Goal: Task Accomplishment & Management: Use online tool/utility

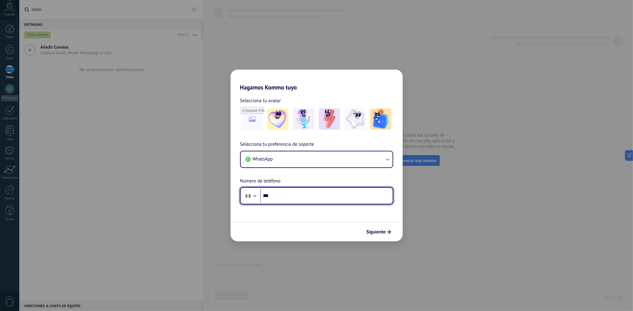
click at [299, 194] on input "***" at bounding box center [326, 196] width 132 height 14
type input "**********"
click at [380, 233] on span "Siguiente" at bounding box center [375, 232] width 19 height 4
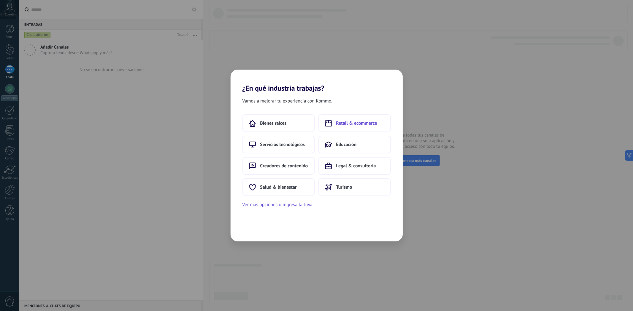
click at [343, 124] on span "Retail & ecommerce" at bounding box center [356, 123] width 41 height 6
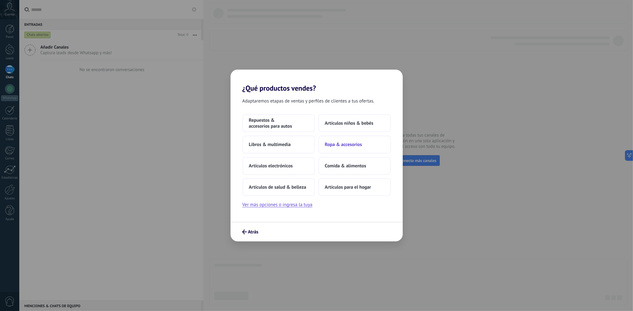
click at [346, 143] on span "Ropa & accesorios" at bounding box center [343, 145] width 37 height 6
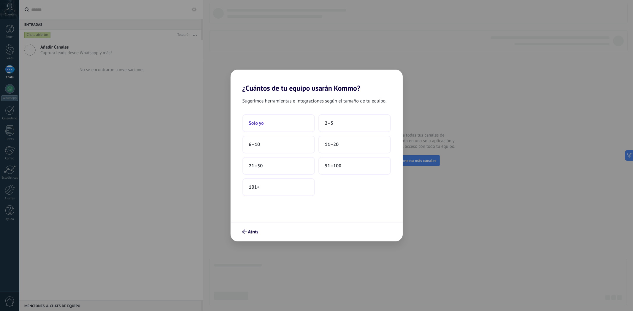
click at [261, 123] on span "Solo yo" at bounding box center [256, 123] width 15 height 6
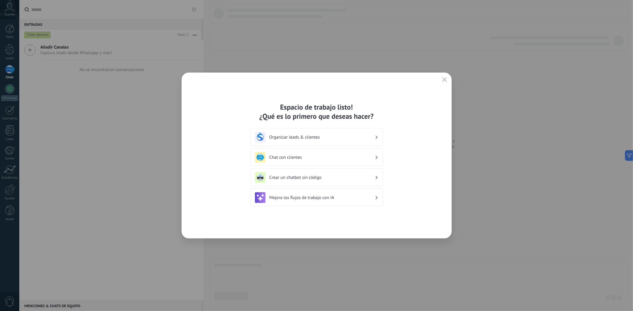
click at [348, 194] on div "Mejora los flujos de trabajo con IA" at bounding box center [316, 197] width 123 height 11
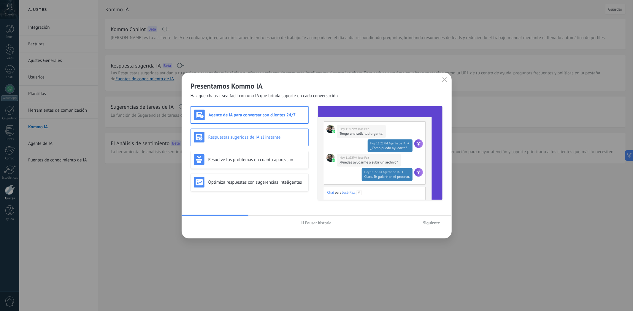
click at [238, 139] on h3 "Respuestas sugeridas de IA al instante" at bounding box center [256, 138] width 97 height 6
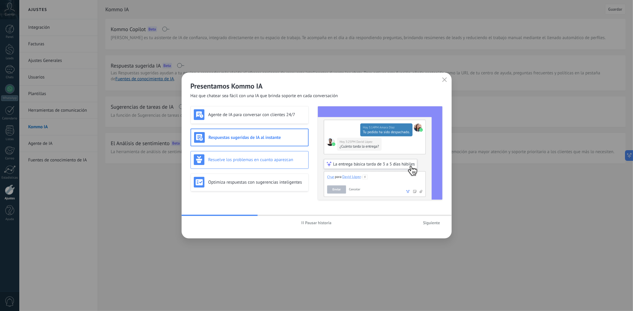
click at [273, 157] on h3 "Resuelve los problemas en cuanto aparezcan" at bounding box center [256, 160] width 97 height 6
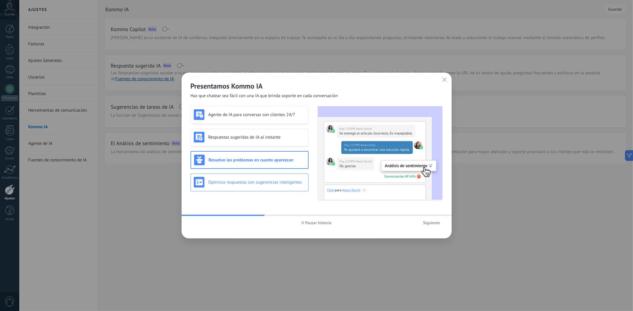
click at [276, 176] on div "Optimiza respuestas con sugerencias inteligentes" at bounding box center [249, 183] width 118 height 18
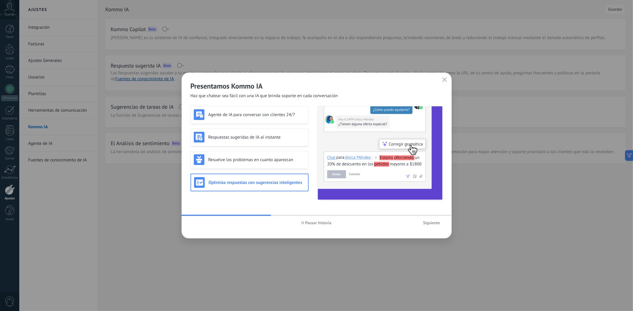
click at [426, 225] on span "Siguiente" at bounding box center [431, 223] width 17 height 4
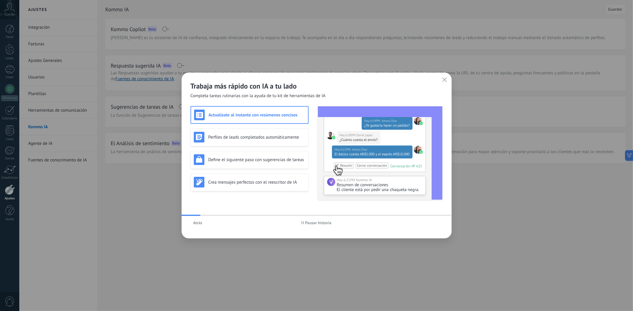
click at [443, 80] on icon "button" at bounding box center [444, 79] width 5 height 5
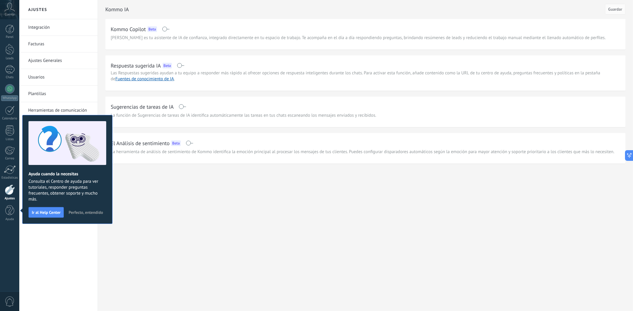
click at [183, 205] on div "Ajustes Integración Facturas Ajustes Generales Usuarios Plantillas Herramientas…" at bounding box center [325, 155] width 613 height 311
click at [5, 88] on div at bounding box center [9, 88] width 9 height 9
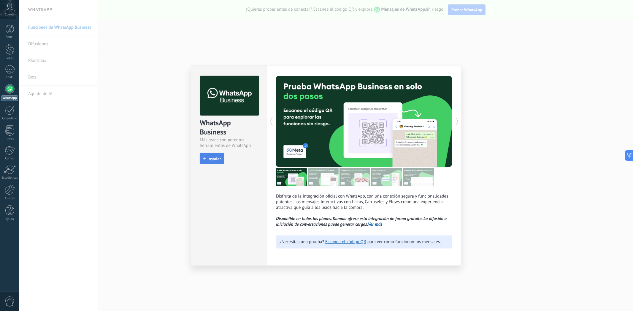
click at [214, 159] on span "Instalar" at bounding box center [213, 159] width 13 height 4
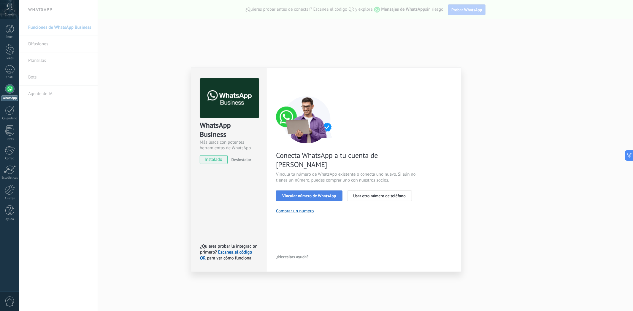
click at [321, 194] on span "Vincular número de WhatsApp" at bounding box center [309, 196] width 54 height 4
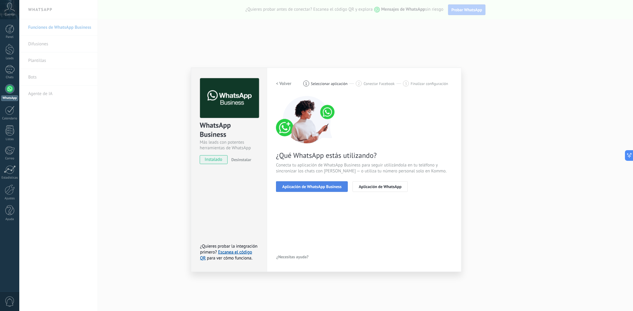
click at [325, 189] on button "Aplicación de WhatsApp Business" at bounding box center [312, 187] width 72 height 11
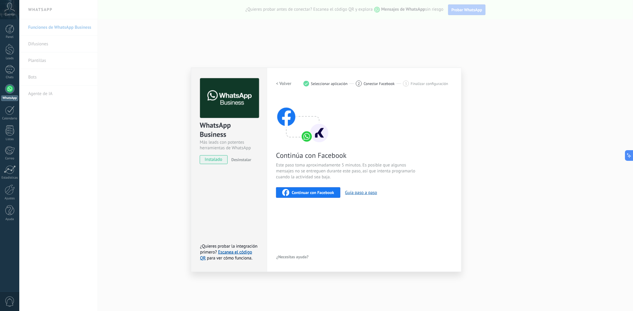
click at [316, 194] on span "Continuar con Facebook" at bounding box center [313, 193] width 42 height 4
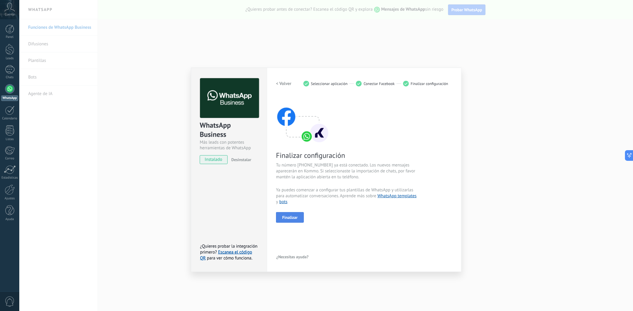
click at [293, 214] on button "Finalizar" at bounding box center [290, 217] width 28 height 11
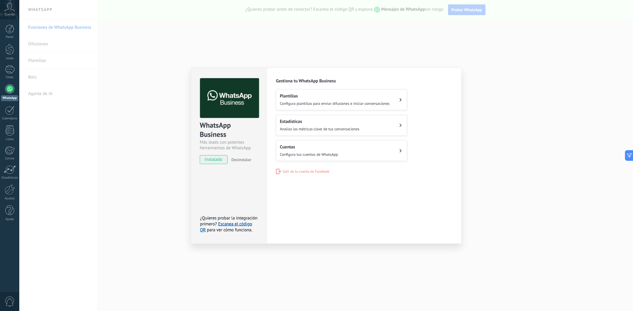
click at [393, 104] on button "Plantillas Configura plantillas para enviar difusiones e iniciar conversaciones" at bounding box center [341, 100] width 131 height 21
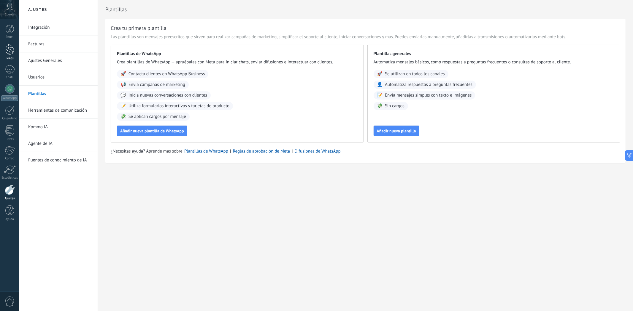
click at [9, 44] on div at bounding box center [9, 49] width 9 height 11
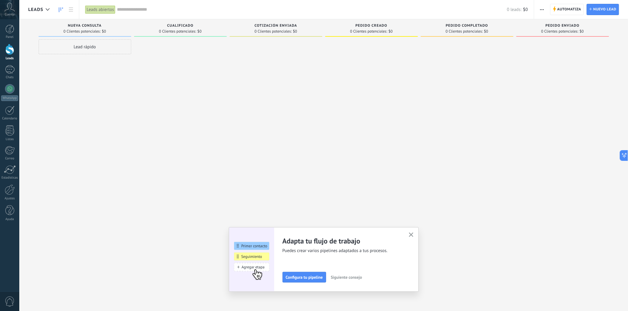
click at [105, 45] on div "Lead rápido" at bounding box center [85, 46] width 93 height 15
click at [170, 81] on div at bounding box center [180, 156] width 93 height 234
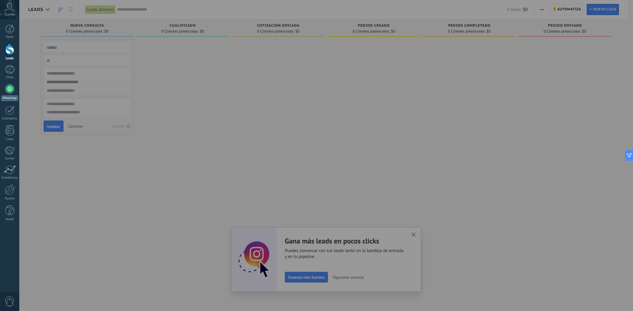
click at [8, 87] on div at bounding box center [9, 88] width 9 height 9
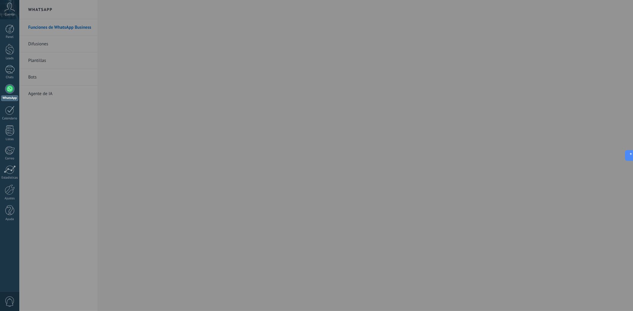
drag, startPoint x: 78, startPoint y: 67, endPoint x: 60, endPoint y: 66, distance: 18.4
click at [77, 67] on div at bounding box center [335, 155] width 633 height 311
drag, startPoint x: 37, startPoint y: 76, endPoint x: 13, endPoint y: 91, distance: 28.4
click at [37, 77] on div at bounding box center [335, 155] width 633 height 311
click at [9, 91] on div at bounding box center [9, 88] width 9 height 9
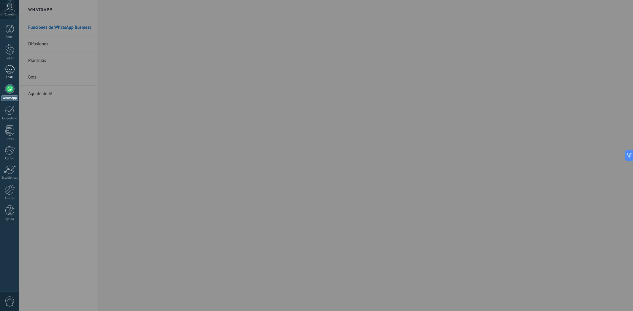
click at [13, 71] on div at bounding box center [9, 69] width 9 height 9
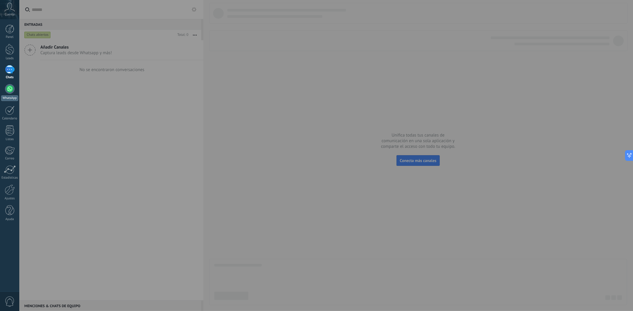
click at [8, 88] on div at bounding box center [9, 88] width 9 height 9
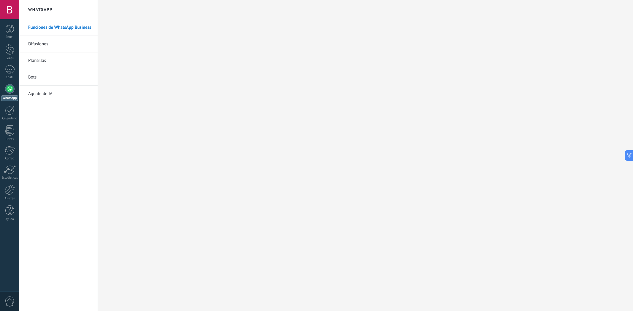
click at [44, 79] on link "Bots" at bounding box center [59, 77] width 63 height 17
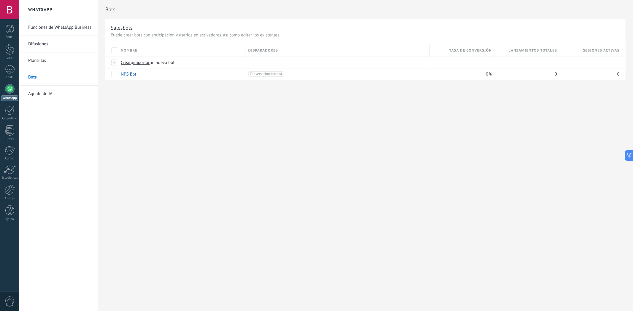
click at [61, 27] on link "Funciones de WhatsApp Business" at bounding box center [59, 27] width 63 height 17
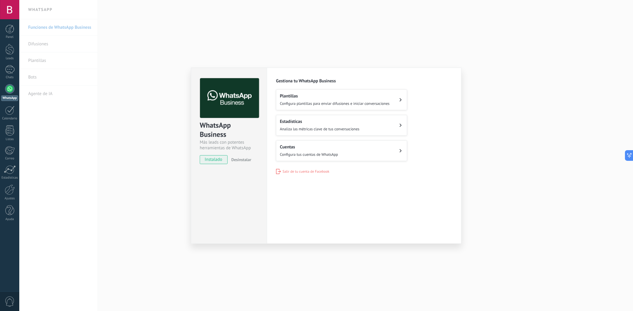
click at [531, 84] on div "WhatsApp Business Más leads con potentes herramientas de WhatsApp instalado Des…" at bounding box center [325, 155] width 613 height 311
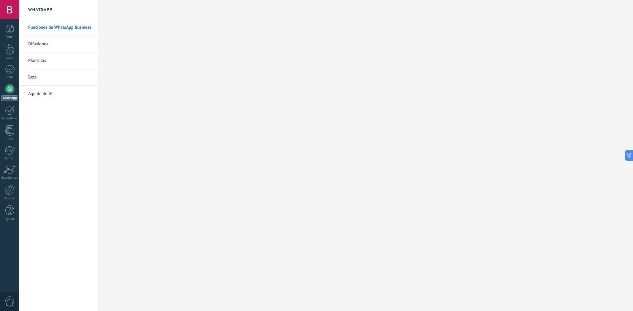
click at [46, 82] on link "Bots" at bounding box center [59, 77] width 63 height 17
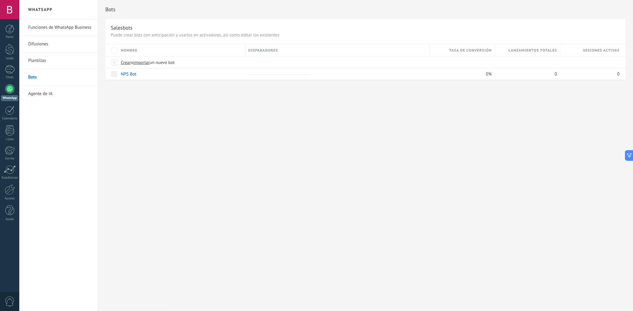
click at [50, 93] on link "Agente de IA" at bounding box center [59, 94] width 63 height 17
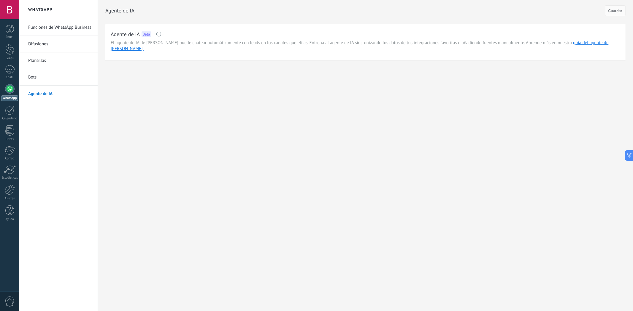
click at [54, 76] on link "Bots" at bounding box center [59, 77] width 63 height 17
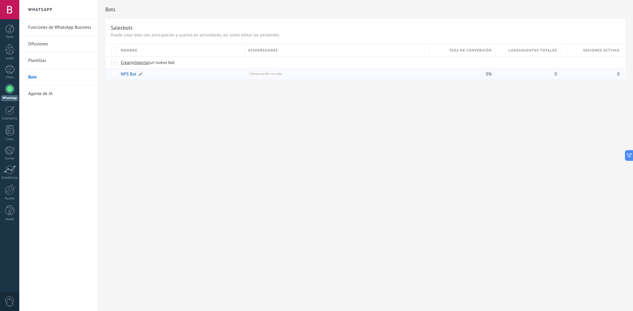
click at [194, 75] on div "NPS Bot" at bounding box center [180, 74] width 125 height 11
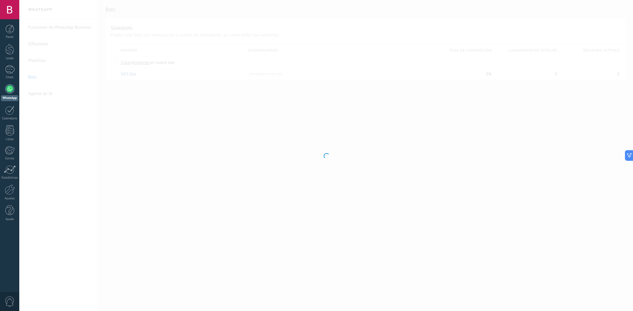
type input "*******"
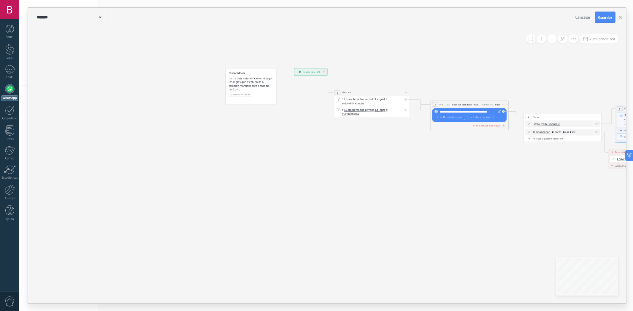
drag, startPoint x: 420, startPoint y: 186, endPoint x: 509, endPoint y: 147, distance: 97.0
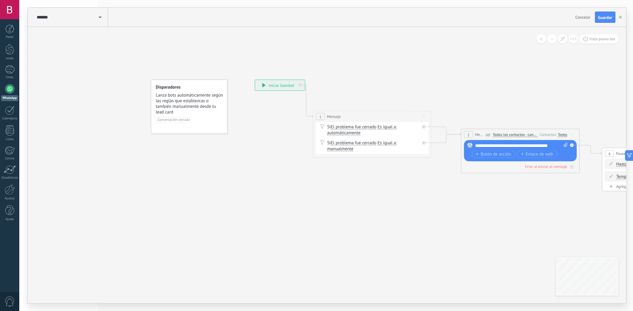
drag, startPoint x: 321, startPoint y: 97, endPoint x: 248, endPoint y: 114, distance: 75.5
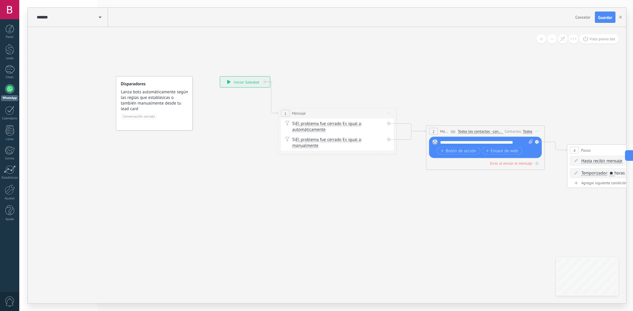
drag, startPoint x: 245, startPoint y: 118, endPoint x: 236, endPoint y: 104, distance: 16.3
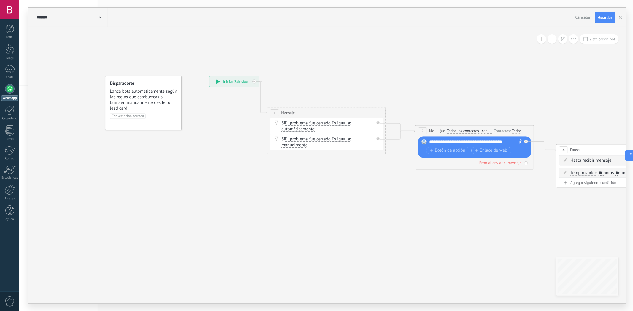
click at [234, 82] on div "**********" at bounding box center [234, 81] width 50 height 11
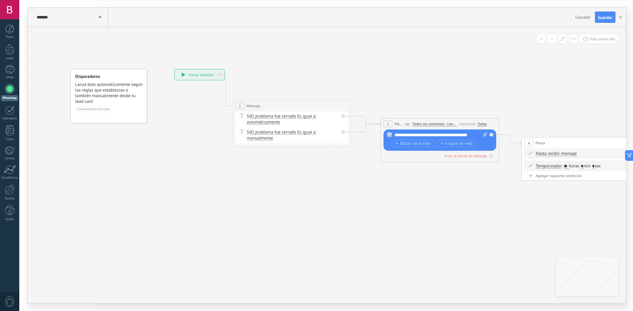
drag, startPoint x: 241, startPoint y: 116, endPoint x: 203, endPoint y: 109, distance: 38.7
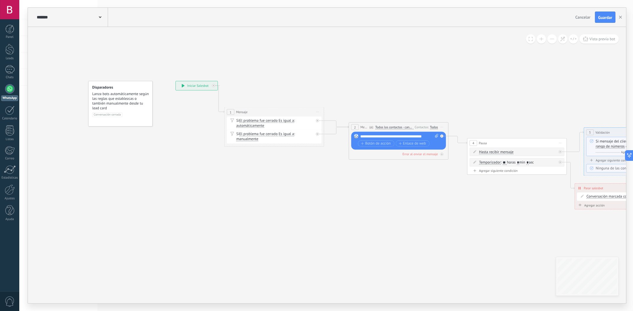
click at [73, 14] on div "******* NPS Bot" at bounding box center [71, 17] width 73 height 19
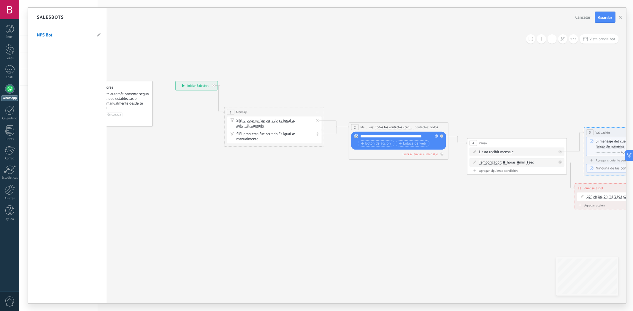
click at [55, 18] on h2 "Salesbots" at bounding box center [50, 17] width 27 height 19
click at [55, 39] on link "NPS Bot" at bounding box center [64, 35] width 55 height 17
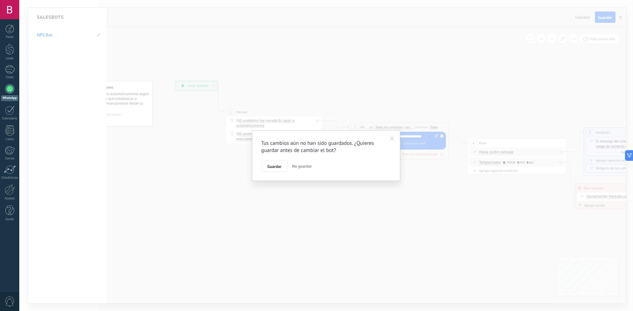
click at [299, 168] on span "No guardar" at bounding box center [302, 166] width 20 height 5
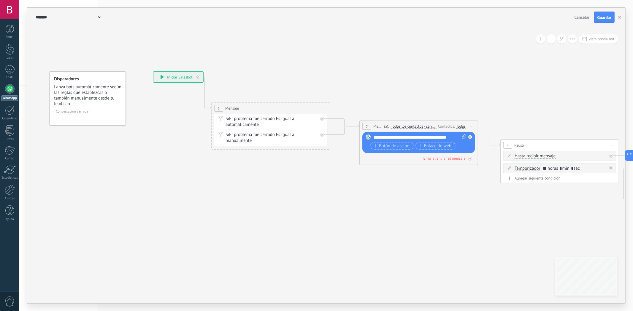
click at [7, 89] on div at bounding box center [9, 88] width 9 height 9
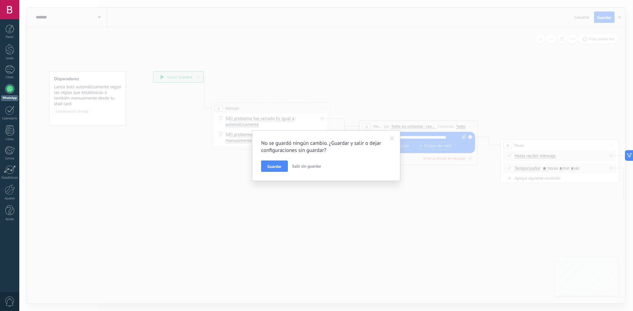
click at [305, 170] on button "Salir sin guardar" at bounding box center [307, 166] width 34 height 11
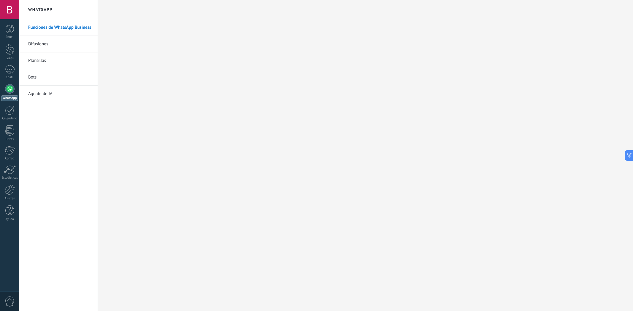
click at [47, 75] on link "Bots" at bounding box center [59, 77] width 63 height 17
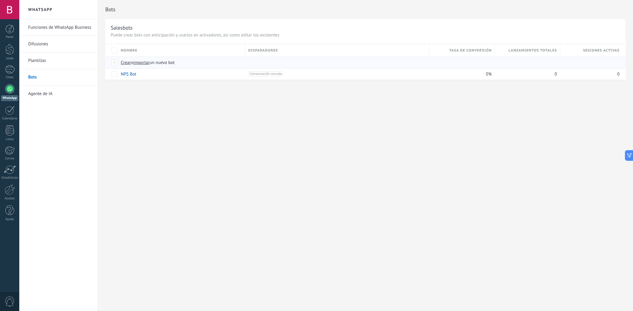
click at [126, 66] on span "Crear" at bounding box center [126, 63] width 10 height 6
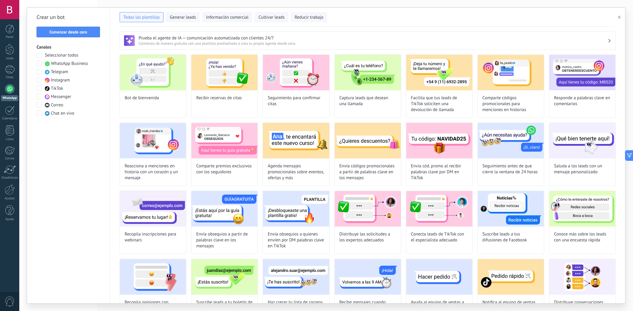
click at [38, 65] on span at bounding box center [38, 63] width 5 height 5
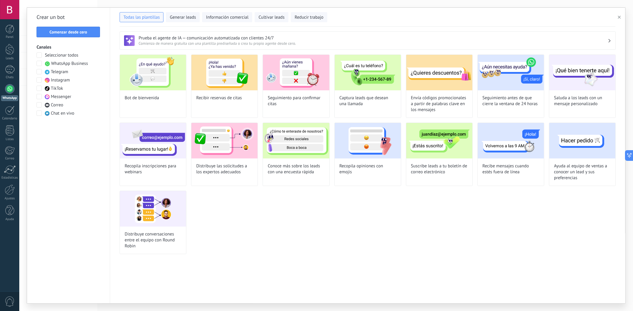
click at [40, 80] on span at bounding box center [38, 79] width 5 height 5
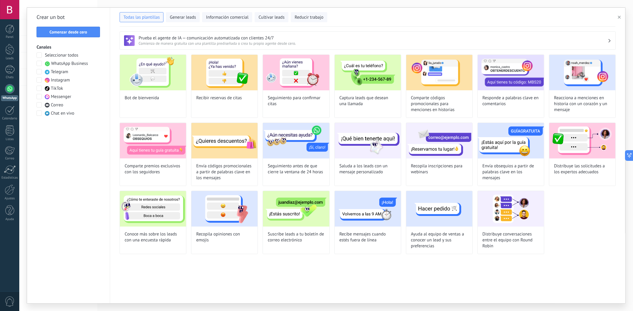
click at [39, 80] on span at bounding box center [38, 79] width 5 height 5
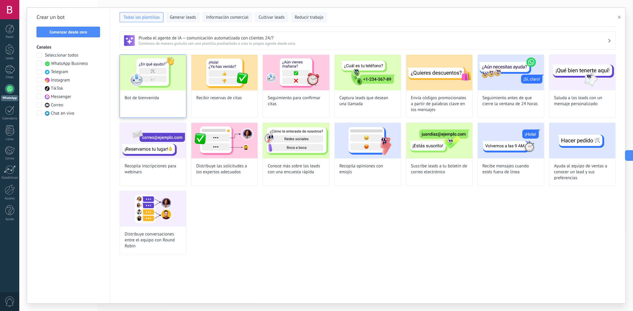
click at [147, 82] on img at bounding box center [153, 73] width 66 height 36
type input "**********"
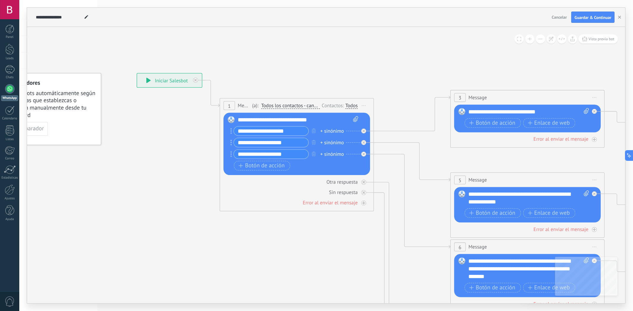
click at [288, 132] on input "**********" at bounding box center [271, 131] width 74 height 9
drag, startPoint x: 297, startPoint y: 132, endPoint x: 236, endPoint y: 132, distance: 60.5
click at [236, 132] on input "**********" at bounding box center [271, 131] width 74 height 9
type input "**********"
drag, startPoint x: 294, startPoint y: 142, endPoint x: 227, endPoint y: 151, distance: 68.2
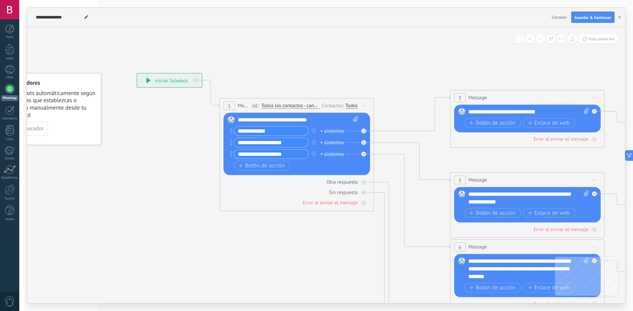
click at [137, 73] on div "**********" at bounding box center [137, 73] width 0 height 0
type input "*"
type input "**********"
drag, startPoint x: 297, startPoint y: 155, endPoint x: 212, endPoint y: 153, distance: 84.8
click at [137, 73] on div "**********" at bounding box center [137, 73] width 0 height 0
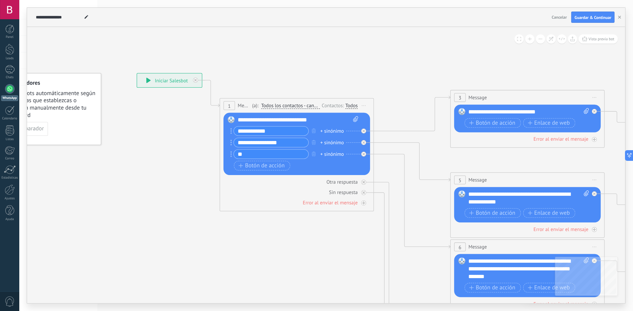
type input "*"
click at [239, 155] on input "**********" at bounding box center [271, 154] width 74 height 9
type input "**********"
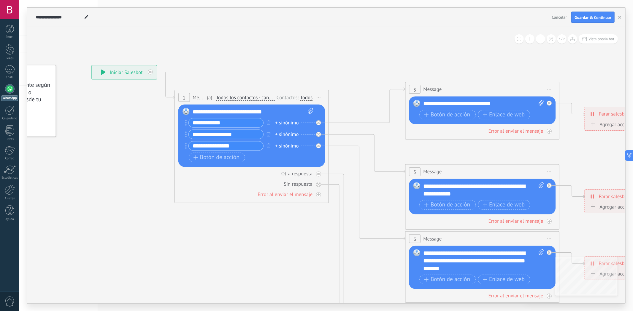
drag, startPoint x: 333, startPoint y: 238, endPoint x: 283, endPoint y: 205, distance: 59.9
click at [287, 229] on icon at bounding box center [500, 261] width 1202 height 779
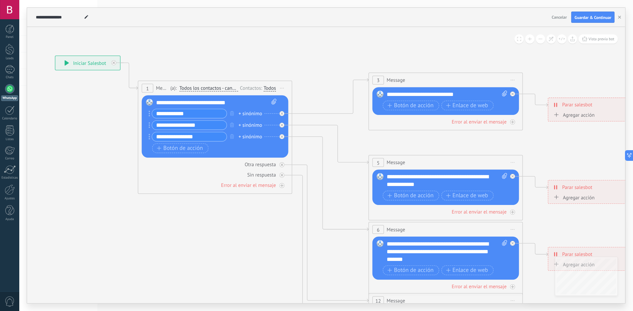
drag, startPoint x: 300, startPoint y: 215, endPoint x: 265, endPoint y: 195, distance: 41.0
click at [265, 206] on icon at bounding box center [463, 252] width 1202 height 779
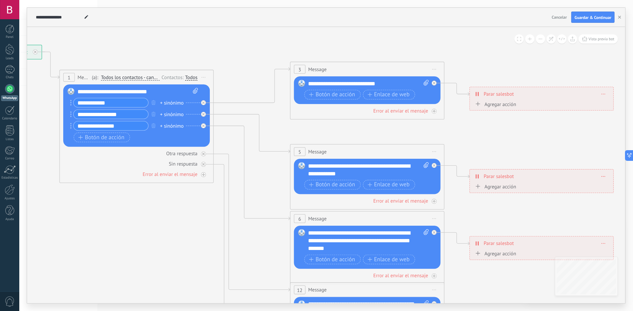
drag, startPoint x: 287, startPoint y: 210, endPoint x: 211, endPoint y: 196, distance: 76.8
click at [211, 198] on icon at bounding box center [385, 241] width 1202 height 779
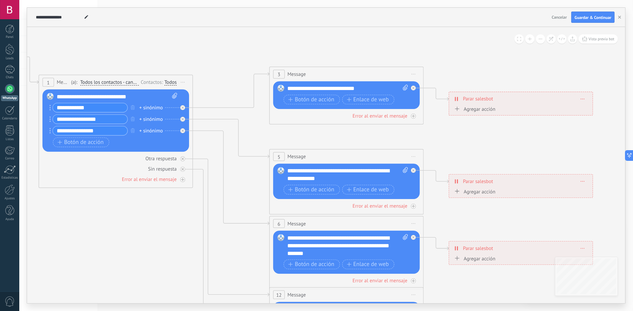
drag, startPoint x: 466, startPoint y: 117, endPoint x: 363, endPoint y: 93, distance: 105.6
click at [440, 120] on icon at bounding box center [364, 246] width 1202 height 779
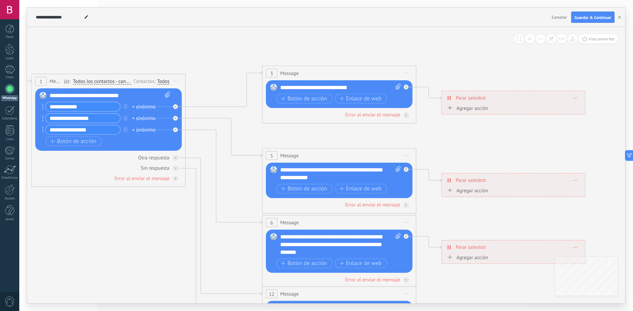
click at [352, 87] on div "**********" at bounding box center [340, 88] width 120 height 8
drag, startPoint x: 357, startPoint y: 87, endPoint x: 353, endPoint y: 87, distance: 3.6
click at [353, 87] on div "**********" at bounding box center [340, 88] width 120 height 8
drag, startPoint x: 354, startPoint y: 87, endPoint x: 257, endPoint y: 85, distance: 96.1
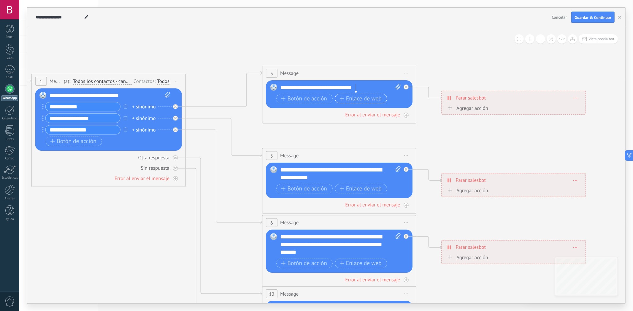
click at [355, 99] on span "Enlace de web" at bounding box center [360, 98] width 42 height 6
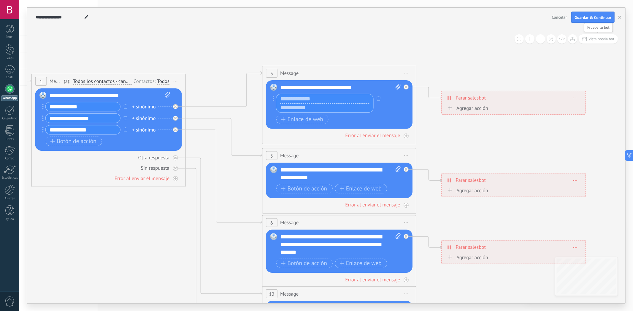
click at [598, 41] on span "Vista previa bot" at bounding box center [601, 38] width 26 height 5
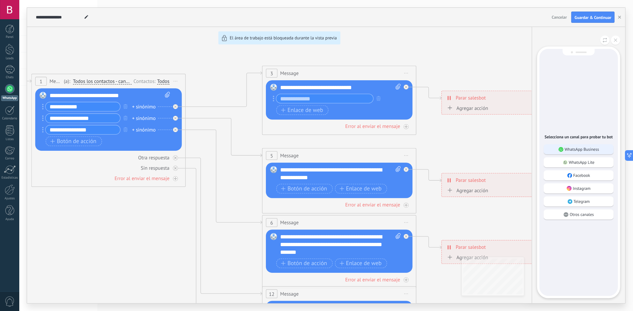
click at [588, 152] on div "WhatsApp Business" at bounding box center [578, 149] width 70 height 10
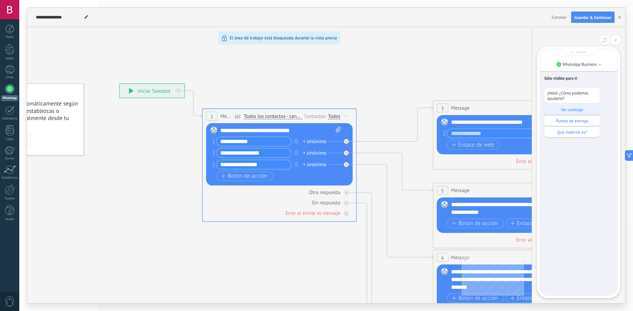
click at [571, 111] on p "Ver catalogo" at bounding box center [572, 109] width 50 height 5
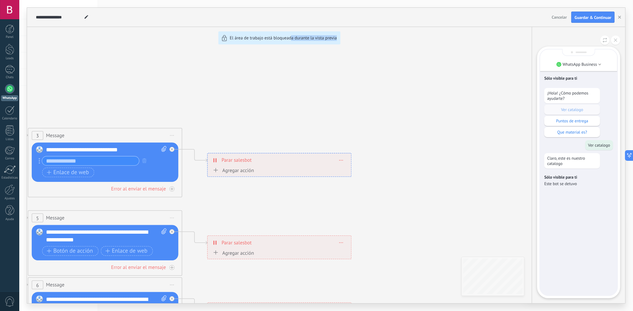
drag, startPoint x: 407, startPoint y: 155, endPoint x: 413, endPoint y: 153, distance: 5.6
click at [438, 148] on div "**********" at bounding box center [326, 156] width 598 height 296
drag, startPoint x: 269, startPoint y: 193, endPoint x: 334, endPoint y: 178, distance: 66.8
click at [336, 180] on div "**********" at bounding box center [326, 156] width 598 height 296
drag, startPoint x: 273, startPoint y: 133, endPoint x: 355, endPoint y: 113, distance: 84.2
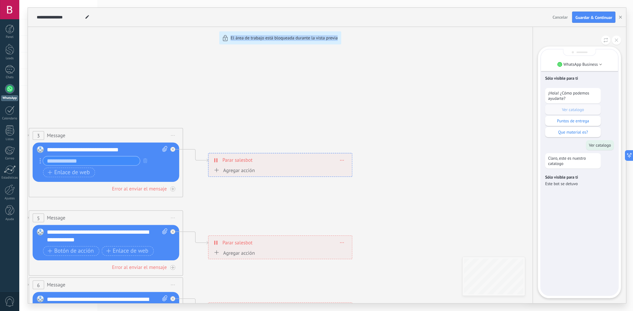
click at [354, 113] on div "**********" at bounding box center [327, 156] width 598 height 296
drag, startPoint x: 354, startPoint y: 114, endPoint x: 286, endPoint y: 117, distance: 67.1
click at [351, 114] on div "**********" at bounding box center [327, 156] width 598 height 296
drag, startPoint x: 276, startPoint y: 117, endPoint x: 377, endPoint y: 102, distance: 102.1
click at [377, 102] on div "**********" at bounding box center [327, 156] width 598 height 296
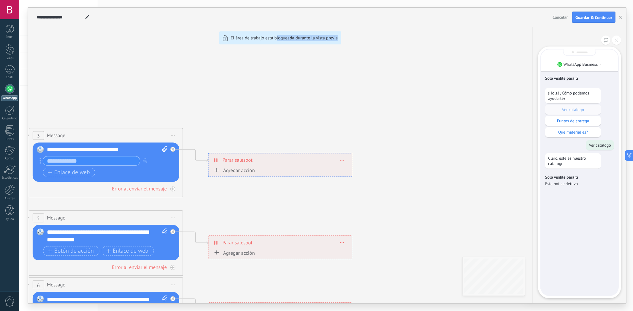
click at [339, 105] on div "**********" at bounding box center [327, 156] width 598 height 296
click at [614, 41] on button at bounding box center [616, 40] width 9 height 9
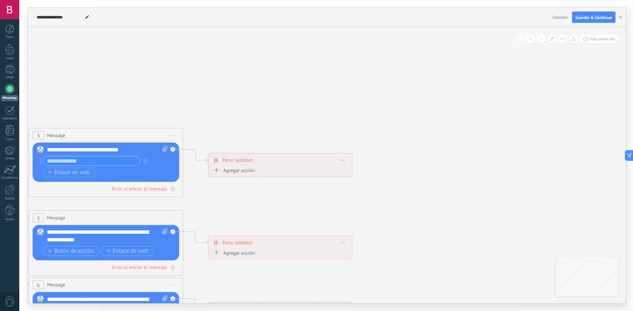
drag, startPoint x: 279, startPoint y: 99, endPoint x: 500, endPoint y: 58, distance: 225.3
click at [502, 56] on div "**********" at bounding box center [327, 156] width 598 height 296
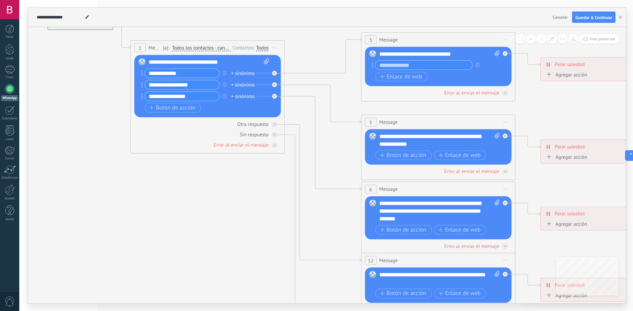
drag, startPoint x: 37, startPoint y: 200, endPoint x: 389, endPoint y: 88, distance: 369.1
click at [389, 88] on icon at bounding box center [456, 212] width 1202 height 779
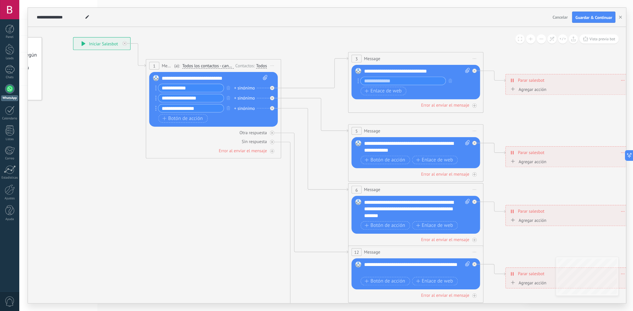
drag, startPoint x: 270, startPoint y: 177, endPoint x: 261, endPoint y: 183, distance: 10.1
click at [261, 183] on icon at bounding box center [431, 209] width 1054 height 683
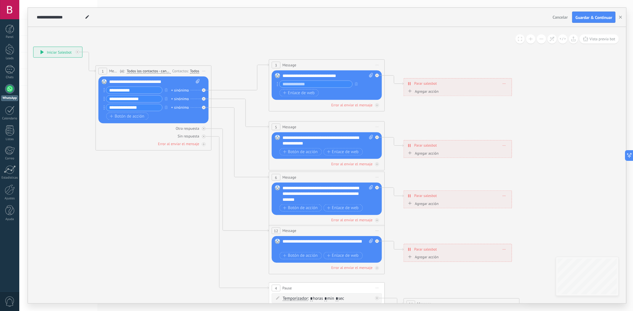
drag, startPoint x: 230, startPoint y: 186, endPoint x: 160, endPoint y: 178, distance: 70.1
click at [160, 179] on icon at bounding box center [339, 194] width 903 height 585
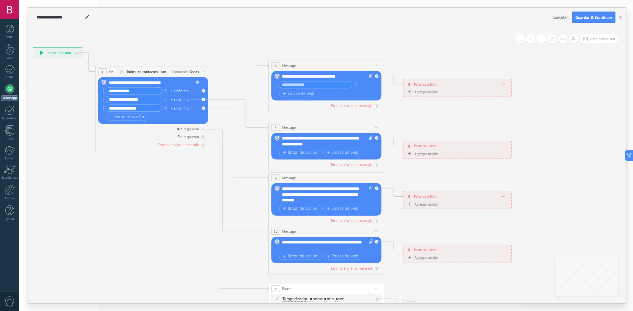
drag, startPoint x: 380, startPoint y: 95, endPoint x: 377, endPoint y: 95, distance: 3.3
drag, startPoint x: 377, startPoint y: 95, endPoint x: 333, endPoint y: 96, distance: 43.9
click at [333, 96] on div "Botón de acción Enlace de web" at bounding box center [325, 93] width 93 height 7
click at [308, 95] on span "Enlace de web" at bounding box center [299, 93] width 32 height 5
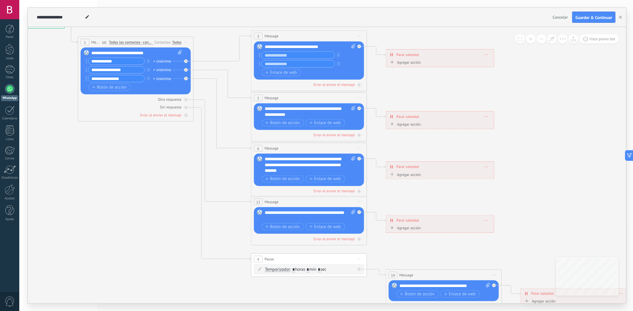
drag, startPoint x: 395, startPoint y: 142, endPoint x: 428, endPoint y: 146, distance: 33.2
click at [428, 146] on icon at bounding box center [322, 165] width 903 height 585
click at [7, 70] on div "159" at bounding box center [9, 69] width 9 height 9
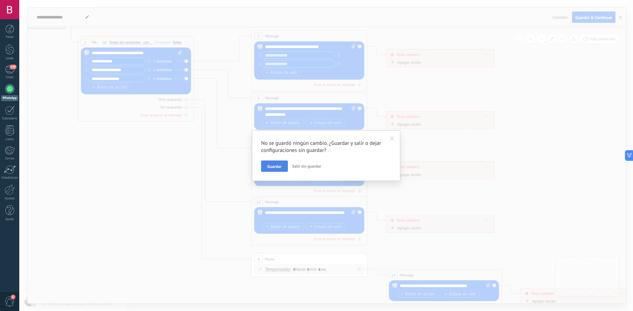
click at [272, 167] on span "Guardar" at bounding box center [274, 167] width 14 height 4
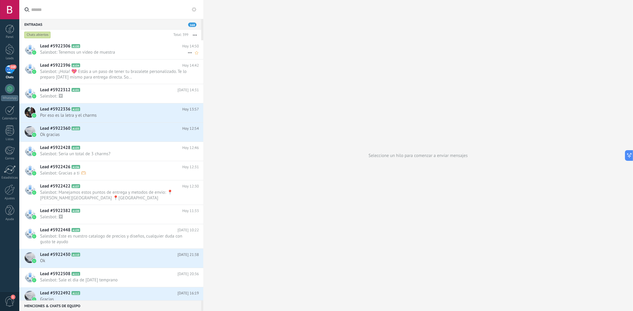
click at [74, 47] on span "A100" at bounding box center [75, 46] width 9 height 4
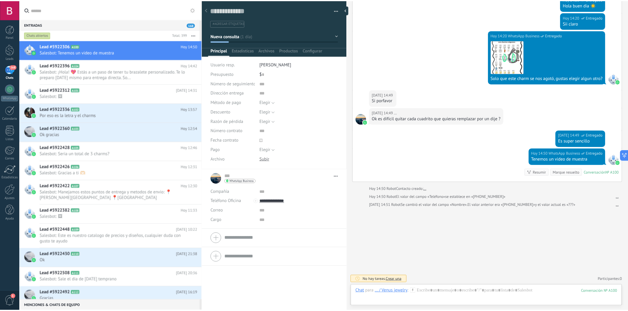
scroll to position [139, 0]
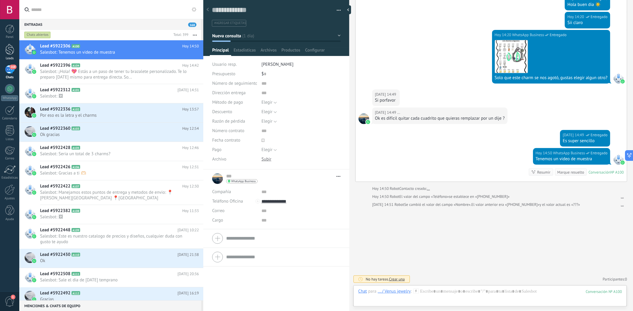
click at [13, 54] on div at bounding box center [9, 49] width 9 height 11
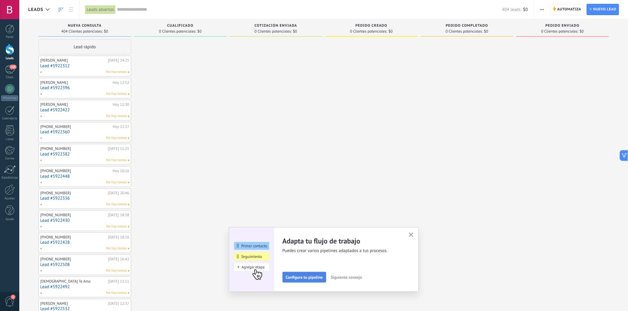
click at [302, 279] on span "Configura tu pipeline" at bounding box center [304, 278] width 37 height 4
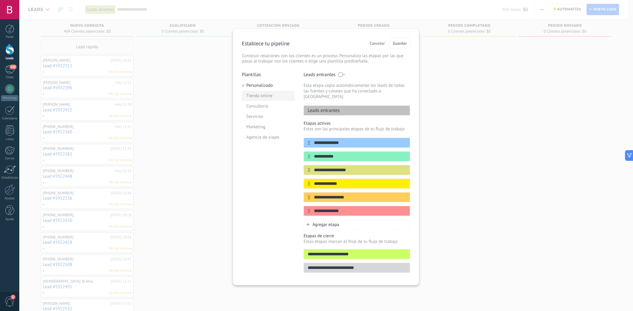
click at [268, 93] on li "Tienda online" at bounding box center [268, 96] width 53 height 10
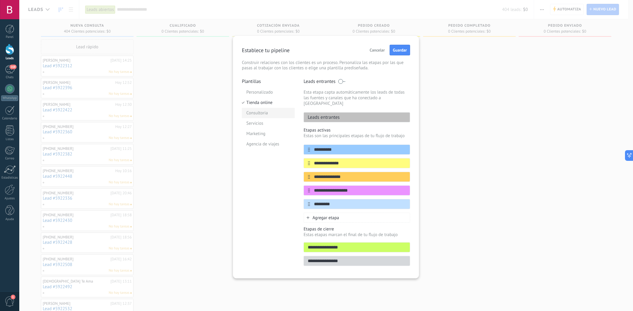
click at [268, 111] on li "Consultoria" at bounding box center [268, 113] width 53 height 10
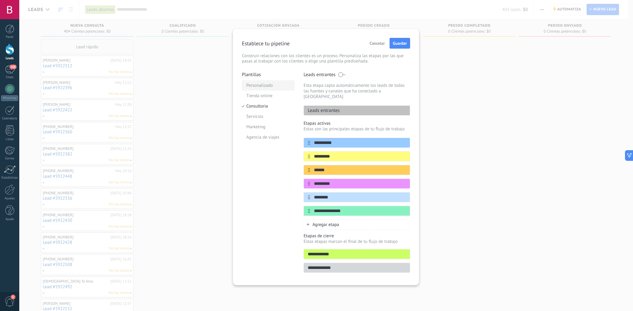
click at [272, 90] on li "Personalizado" at bounding box center [268, 85] width 53 height 10
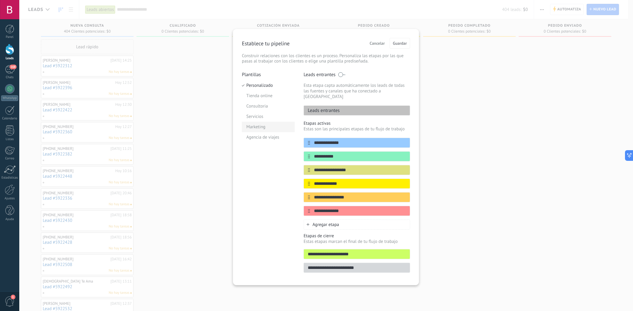
click at [270, 126] on li "Marketing" at bounding box center [268, 127] width 53 height 10
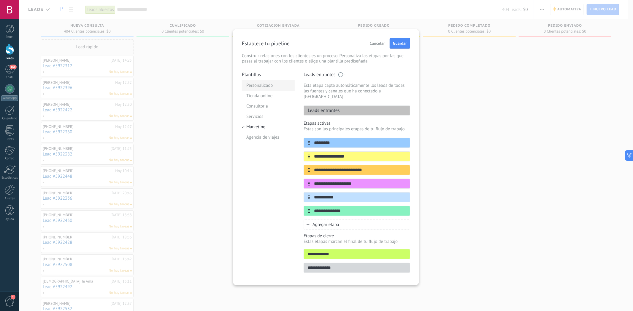
click at [267, 87] on li "Personalizado" at bounding box center [268, 85] width 53 height 10
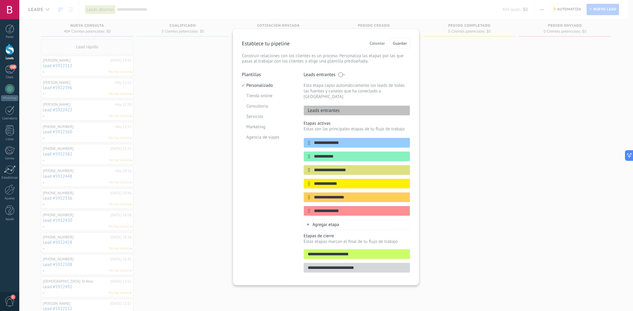
click at [349, 107] on div "Leads entrantes" at bounding box center [356, 111] width 106 height 10
click at [349, 106] on div "Leads entrantes" at bounding box center [356, 111] width 106 height 10
click at [343, 141] on input "**********" at bounding box center [353, 143] width 86 height 6
drag, startPoint x: 346, startPoint y: 158, endPoint x: 358, endPoint y: 168, distance: 15.8
click at [349, 159] on div "**********" at bounding box center [356, 177] width 106 height 78
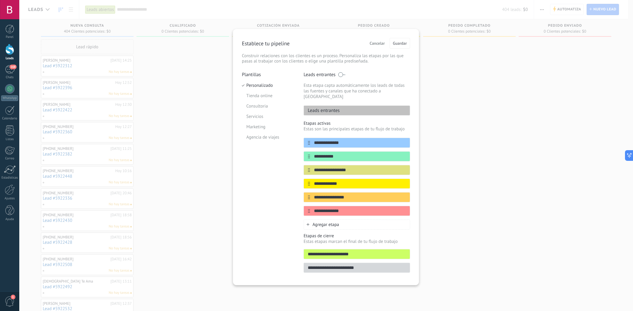
drag, startPoint x: 358, startPoint y: 168, endPoint x: 363, endPoint y: 185, distance: 17.5
click at [359, 174] on div "**********" at bounding box center [356, 177] width 106 height 78
click at [364, 189] on div "**********" at bounding box center [356, 177] width 106 height 78
drag, startPoint x: 364, startPoint y: 189, endPoint x: 395, endPoint y: 97, distance: 96.9
click at [366, 186] on div "**********" at bounding box center [356, 177] width 106 height 78
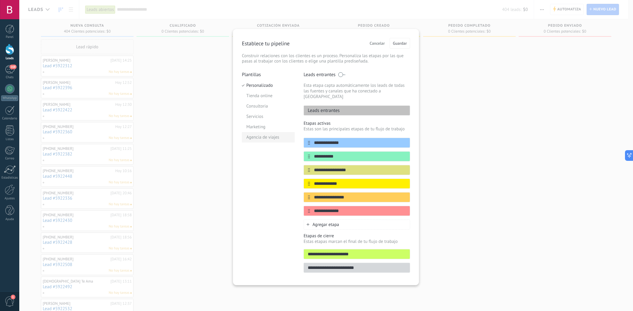
click at [273, 138] on li "Agencia de viajes" at bounding box center [268, 137] width 53 height 10
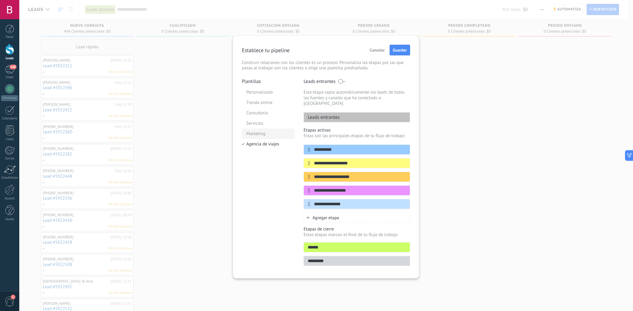
click at [266, 129] on li "Marketing" at bounding box center [268, 134] width 53 height 10
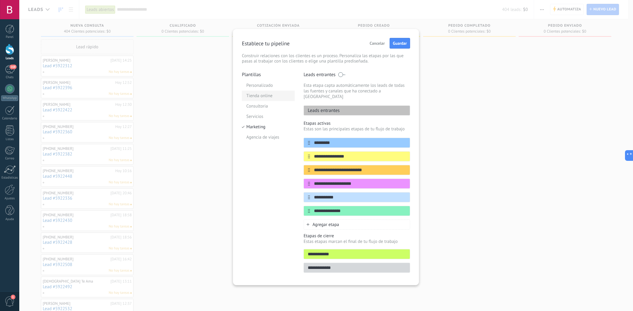
click at [264, 94] on li "Tienda online" at bounding box center [268, 96] width 53 height 10
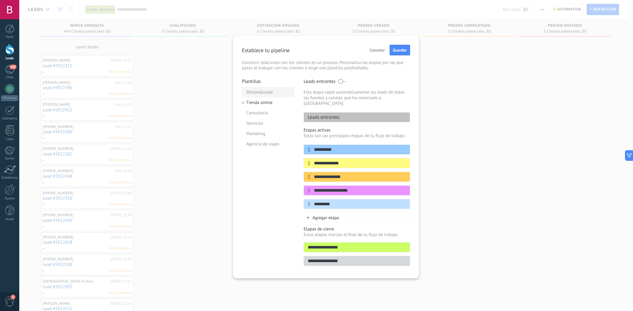
click at [257, 91] on li "Personalizado" at bounding box center [268, 92] width 53 height 10
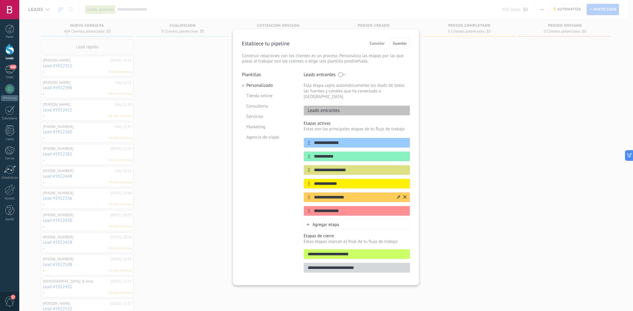
drag, startPoint x: 360, startPoint y: 194, endPoint x: 330, endPoint y: 194, distance: 29.7
click at [330, 195] on input "**********" at bounding box center [353, 198] width 86 height 6
type input "**********"
click at [292, 152] on div "**********" at bounding box center [326, 174] width 168 height 205
drag, startPoint x: 350, startPoint y: 139, endPoint x: 274, endPoint y: 139, distance: 75.9
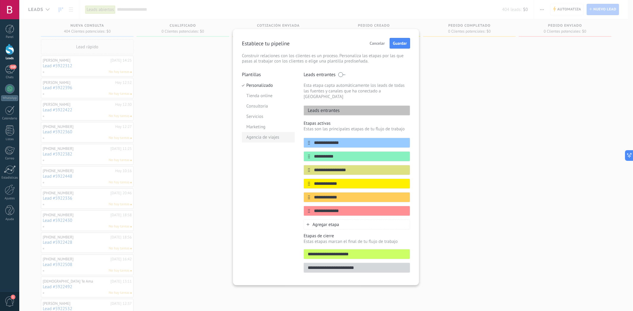
click at [274, 139] on div "**********" at bounding box center [326, 174] width 168 height 205
drag, startPoint x: 345, startPoint y: 155, endPoint x: 291, endPoint y: 155, distance: 54.0
click at [291, 155] on div "**********" at bounding box center [326, 174] width 168 height 205
type input "**********"
drag, startPoint x: 352, startPoint y: 165, endPoint x: 268, endPoint y: 159, distance: 84.2
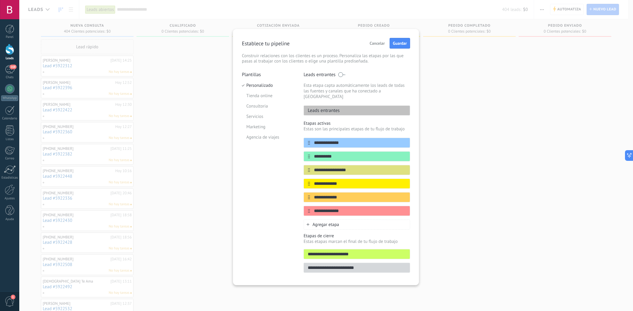
click at [268, 159] on div "**********" at bounding box center [326, 174] width 168 height 205
type input "**********"
click at [348, 181] on input "**********" at bounding box center [353, 184] width 86 height 6
click at [350, 195] on input "**********" at bounding box center [353, 198] width 86 height 6
click at [349, 208] on input "**********" at bounding box center [353, 211] width 86 height 6
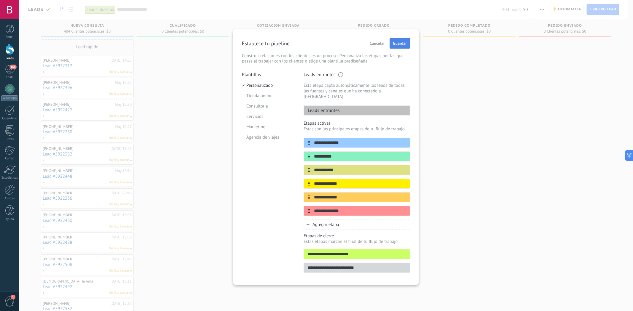
click at [405, 40] on button "Guardar" at bounding box center [399, 43] width 20 height 11
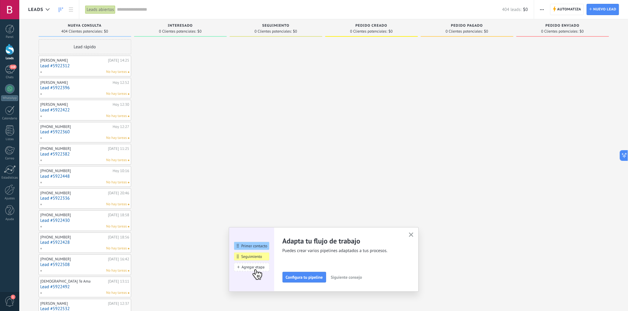
click at [411, 233] on use "button" at bounding box center [411, 235] width 4 height 4
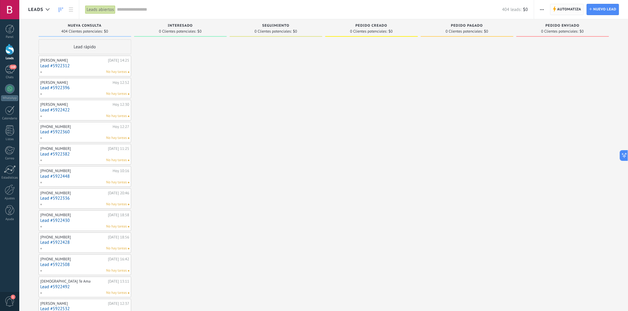
click at [573, 7] on span "Automatiza" at bounding box center [569, 9] width 24 height 11
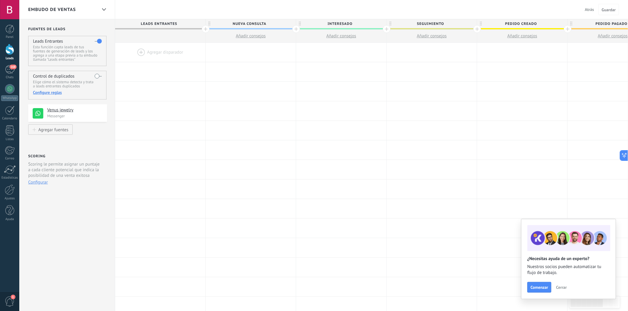
click at [8, 49] on div at bounding box center [9, 49] width 9 height 11
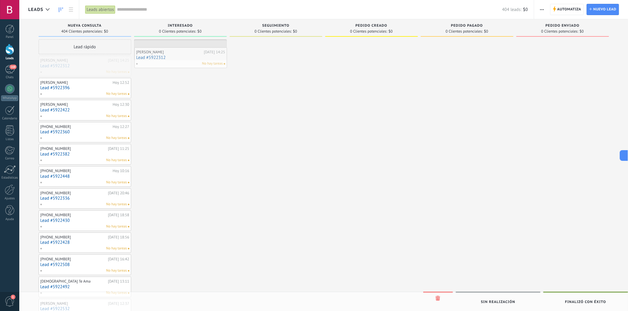
drag, startPoint x: 66, startPoint y: 65, endPoint x: 162, endPoint y: 57, distance: 96.2
drag, startPoint x: 175, startPoint y: 48, endPoint x: 83, endPoint y: 52, distance: 92.0
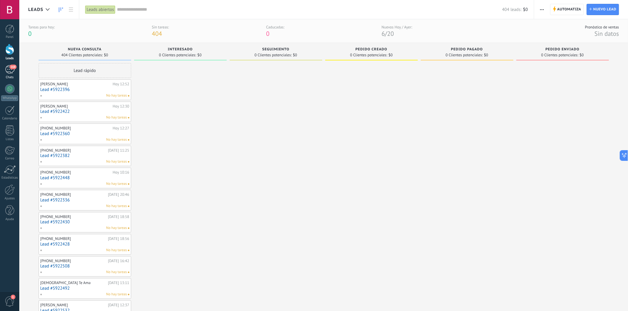
click at [8, 70] on div "168" at bounding box center [9, 69] width 9 height 9
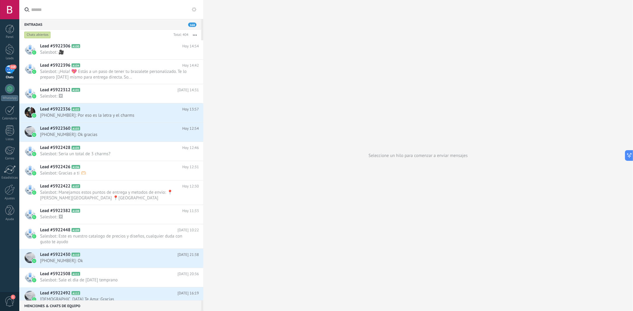
click at [5, 73] on div "168" at bounding box center [9, 69] width 9 height 9
click at [11, 55] on link "Leads" at bounding box center [9, 52] width 19 height 17
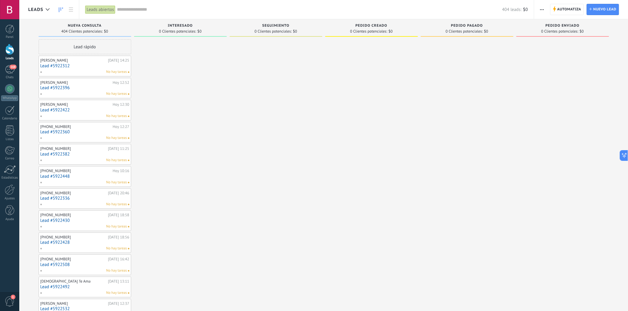
click at [94, 49] on div "Lead rápido" at bounding box center [85, 46] width 93 height 15
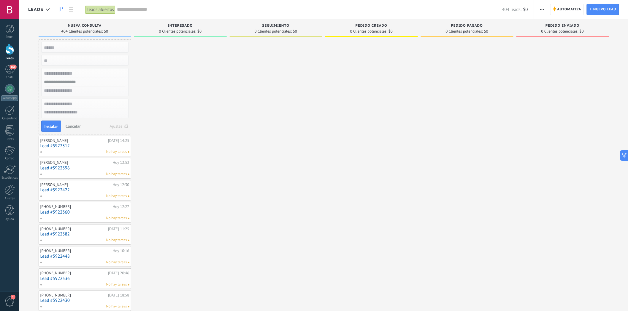
click at [200, 121] on div at bounding box center [180, 307] width 93 height 537
click at [540, 87] on div at bounding box center [562, 307] width 93 height 537
click at [45, 13] on div at bounding box center [48, 10] width 10 height 12
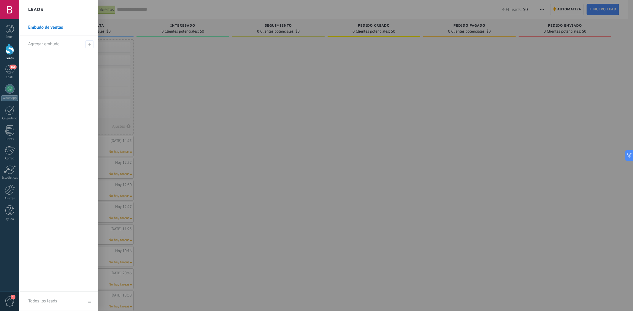
click at [178, 68] on div at bounding box center [335, 155] width 633 height 311
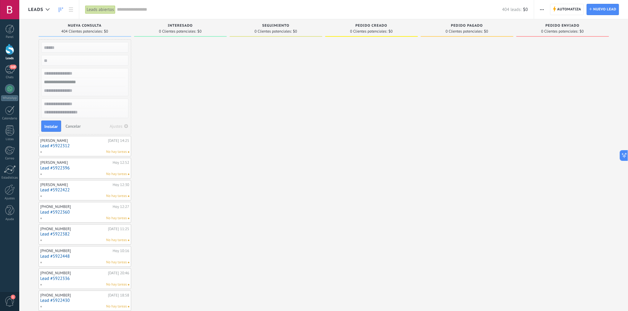
click at [74, 125] on span "Cancelar" at bounding box center [73, 126] width 15 height 5
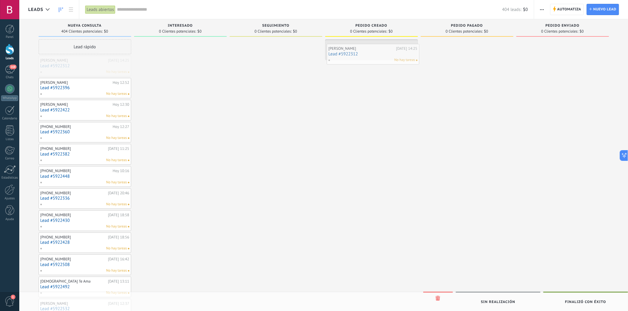
drag, startPoint x: 86, startPoint y: 69, endPoint x: 374, endPoint y: 56, distance: 288.2
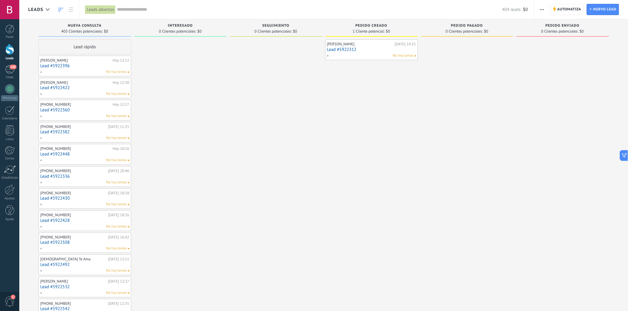
click at [88, 65] on link "Lead #5922396" at bounding box center [84, 65] width 89 height 5
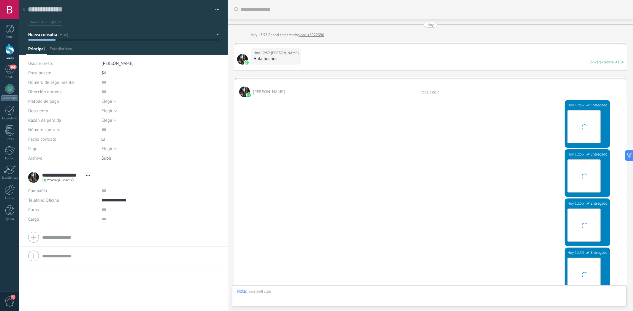
scroll to position [322, 0]
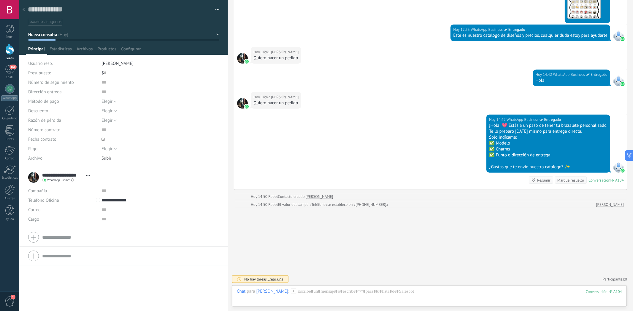
click at [23, 7] on div at bounding box center [24, 10] width 8 height 12
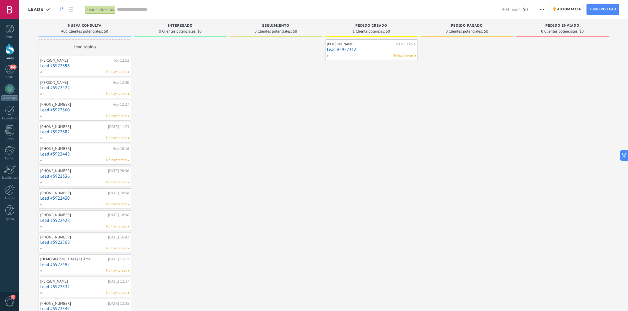
click at [349, 55] on div "No hay tareas" at bounding box center [370, 55] width 87 height 5
click at [344, 50] on link "Lead #5922312" at bounding box center [371, 49] width 89 height 5
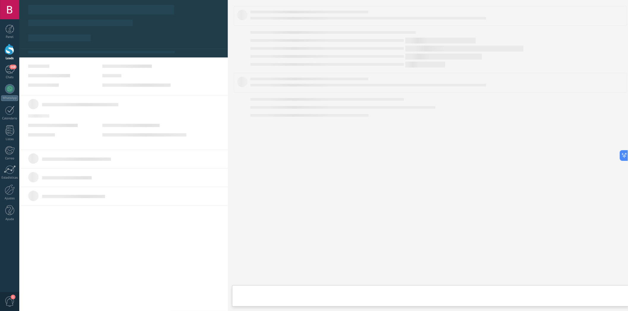
type textarea "**********"
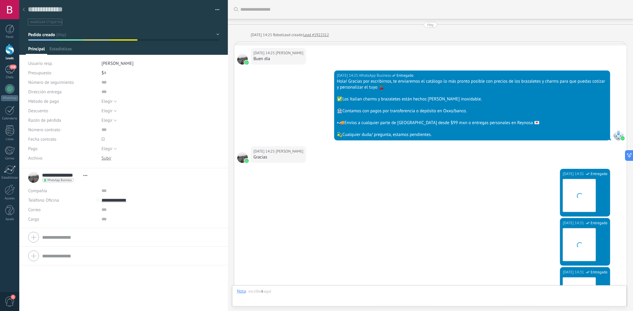
scroll to position [364, 0]
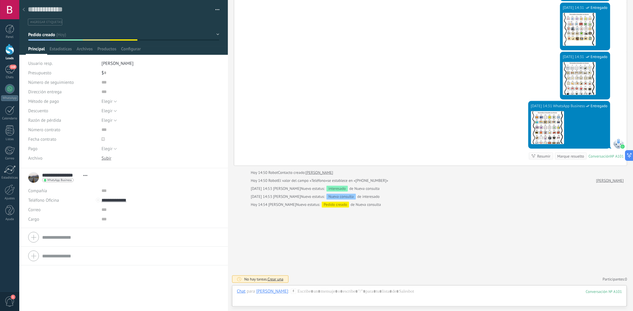
click at [23, 12] on div at bounding box center [24, 10] width 8 height 12
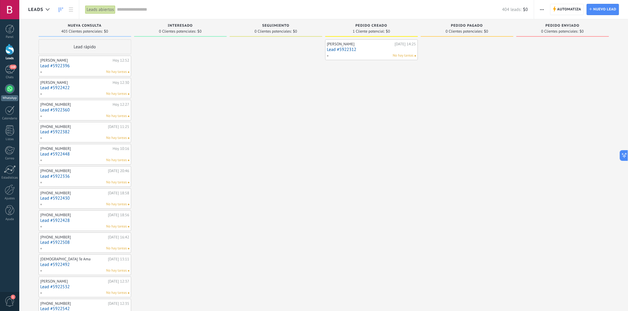
click at [5, 87] on div at bounding box center [9, 88] width 9 height 9
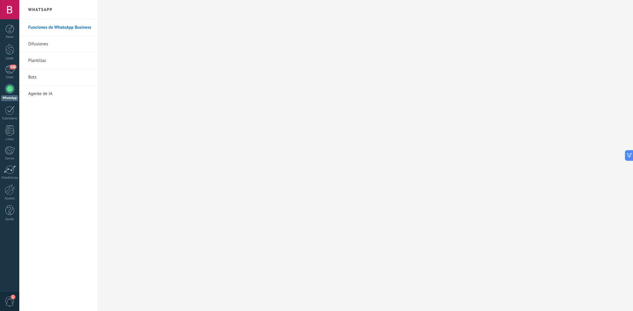
click at [39, 77] on link "Bots" at bounding box center [59, 77] width 63 height 17
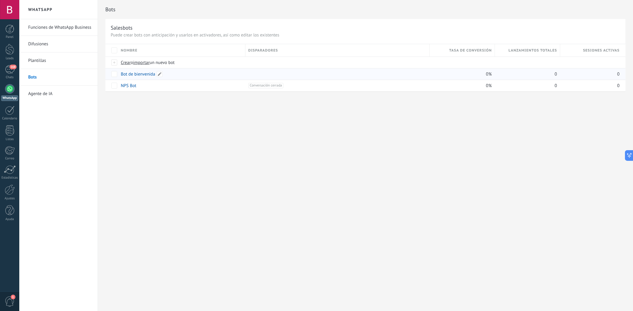
click at [149, 74] on link "Bot de bienvenida" at bounding box center [138, 74] width 34 height 6
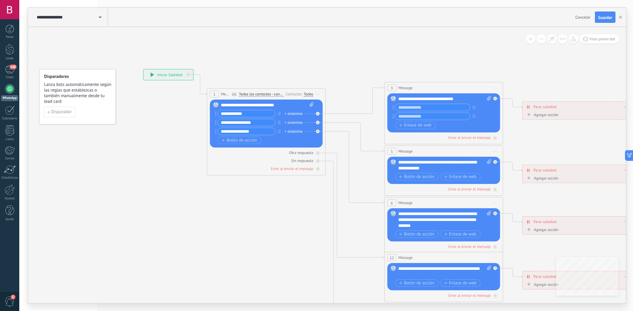
drag, startPoint x: 297, startPoint y: 197, endPoint x: 259, endPoint y: 189, distance: 38.5
click at [259, 190] on icon at bounding box center [457, 220] width 924 height 599
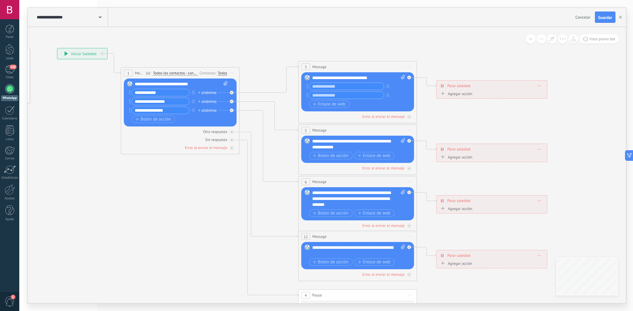
drag, startPoint x: 214, startPoint y: 187, endPoint x: 176, endPoint y: 178, distance: 39.7
click at [176, 178] on icon at bounding box center [371, 199] width 924 height 599
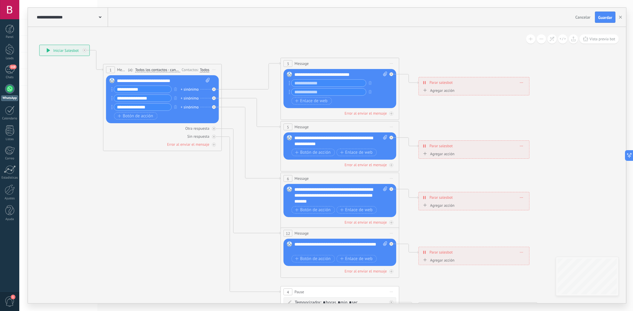
click at [316, 143] on div "**********" at bounding box center [341, 141] width 93 height 12
drag, startPoint x: 318, startPoint y: 145, endPoint x: 283, endPoint y: 137, distance: 35.2
click at [284, 137] on div "Reemplazar Quitar Convertir a mensaje de voz Arrastre la imagen aquí para adjun…" at bounding box center [340, 146] width 113 height 27
click at [322, 143] on div "**********" at bounding box center [341, 141] width 93 height 12
drag, startPoint x: 325, startPoint y: 144, endPoint x: 272, endPoint y: 134, distance: 54.3
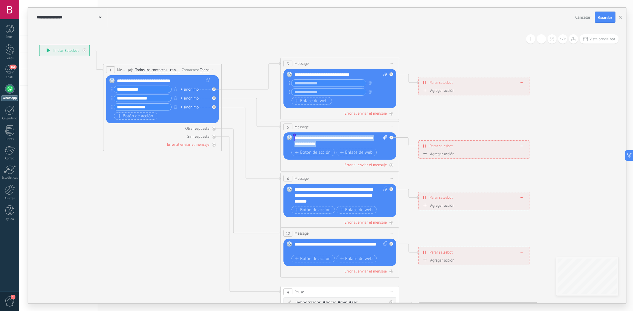
click at [39, 45] on div "**********" at bounding box center [39, 45] width 0 height 0
paste div
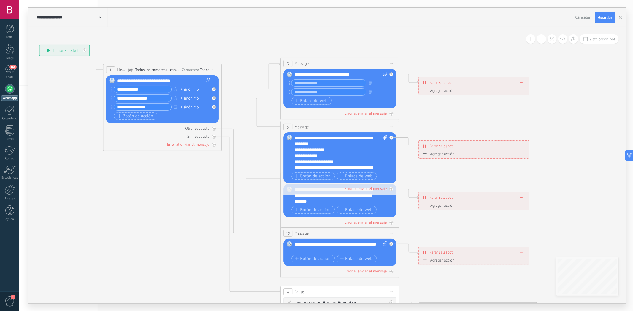
click at [171, 194] on icon at bounding box center [353, 195] width 924 height 599
drag, startPoint x: 351, startPoint y: 166, endPoint x: 387, endPoint y: 177, distance: 37.2
click at [387, 177] on div "Reemplazar Quitar Convertir a mensaje de voz Arrastre la imagen aquí para adjun…" at bounding box center [340, 158] width 113 height 51
drag, startPoint x: 137, startPoint y: 198, endPoint x: 143, endPoint y: 197, distance: 5.6
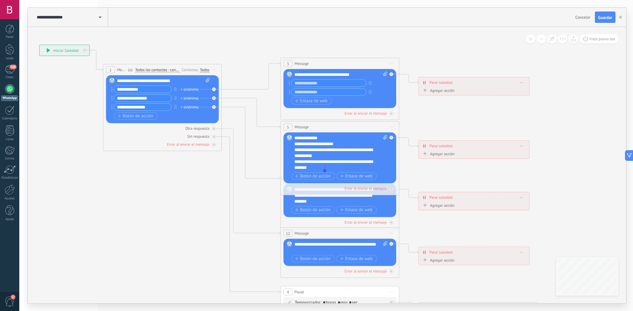
click at [137, 198] on icon at bounding box center [353, 195] width 924 height 599
click at [324, 168] on div "**********" at bounding box center [335, 165] width 82 height 12
click at [182, 187] on icon at bounding box center [353, 195] width 924 height 599
click at [370, 84] on icon "button" at bounding box center [369, 83] width 3 height 4
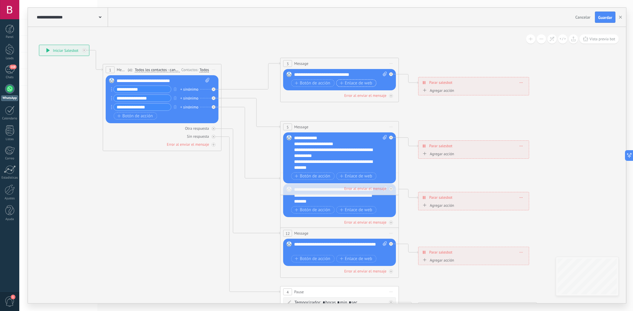
click at [357, 82] on span "Enlace de web" at bounding box center [356, 83] width 32 height 5
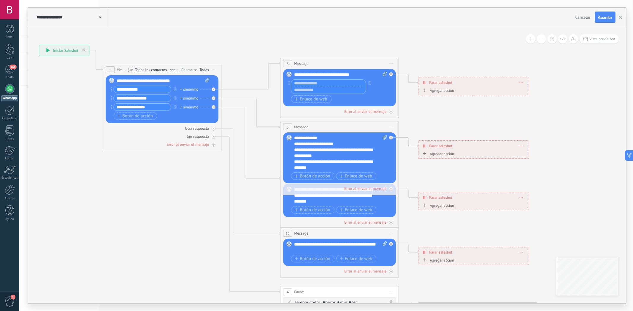
click at [324, 91] on input "text" at bounding box center [328, 90] width 74 height 7
paste input "**********"
type input "**********"
click at [324, 83] on input "text" at bounding box center [328, 83] width 74 height 7
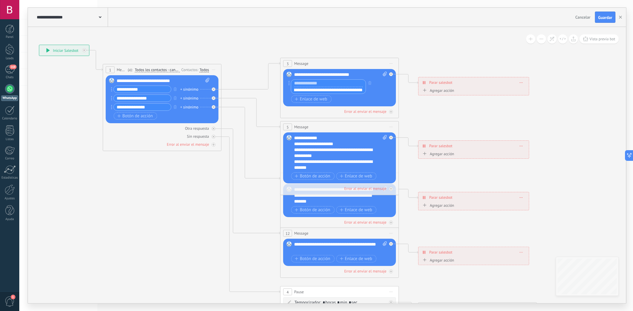
scroll to position [0, 0]
type input "**********"
click at [176, 227] on icon at bounding box center [353, 195] width 924 height 599
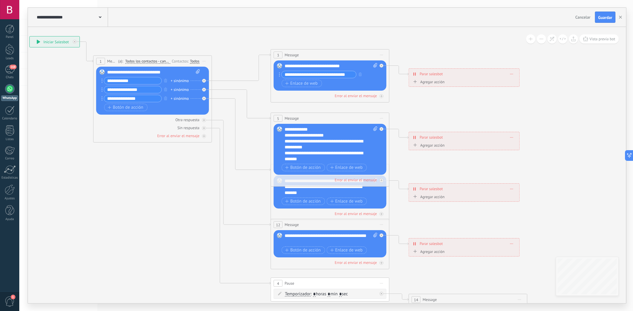
drag, startPoint x: 252, startPoint y: 192, endPoint x: 241, endPoint y: 179, distance: 17.4
click at [230, 180] on icon at bounding box center [343, 187] width 924 height 599
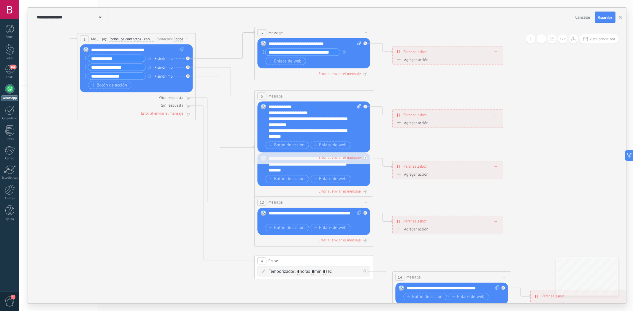
click at [398, 137] on icon at bounding box center [327, 165] width 924 height 599
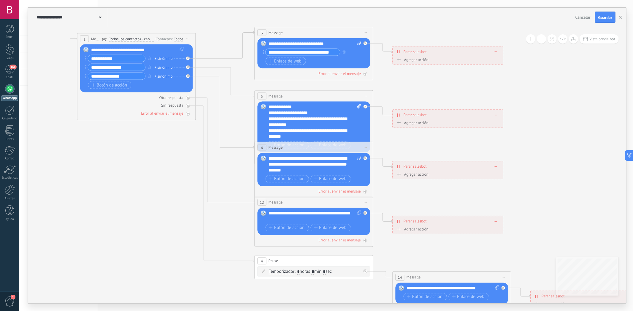
drag, startPoint x: 354, startPoint y: 177, endPoint x: 330, endPoint y: 183, distance: 25.1
click at [13, 14] on div "**********" at bounding box center [13, 14] width 0 height 0
drag, startPoint x: 321, startPoint y: 173, endPoint x: 240, endPoint y: 158, distance: 81.7
click at [13, 14] on div "**********" at bounding box center [13, 14] width 0 height 0
paste div
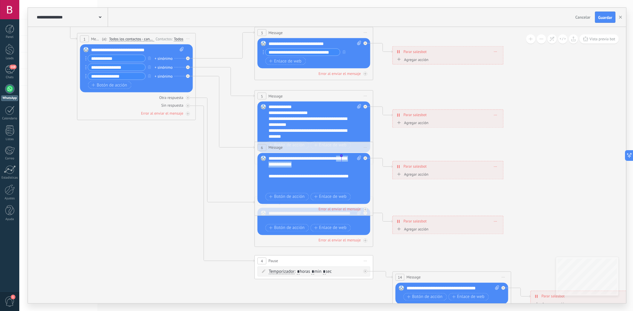
drag, startPoint x: 300, startPoint y: 166, endPoint x: 340, endPoint y: 160, distance: 41.2
click at [340, 160] on div "**********" at bounding box center [314, 174] width 93 height 36
click at [176, 152] on icon at bounding box center [327, 165] width 924 height 599
click at [316, 220] on div "**********" at bounding box center [314, 217] width 93 height 12
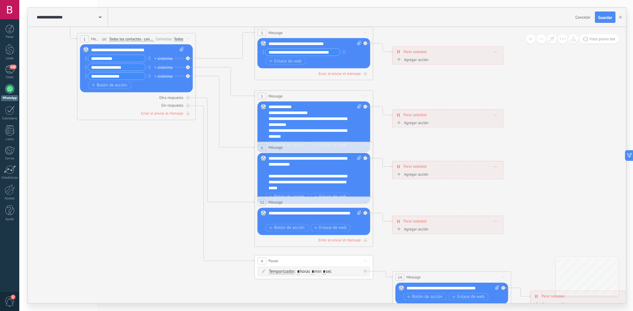
click at [149, 168] on icon at bounding box center [327, 165] width 924 height 599
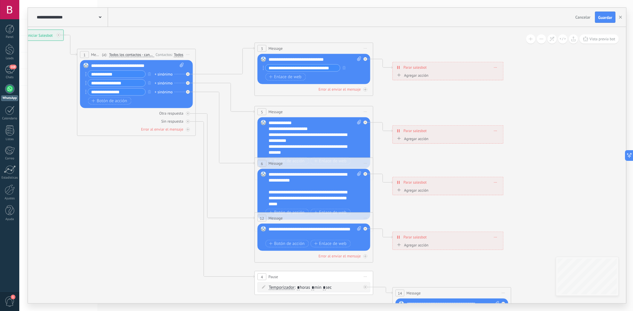
click at [399, 67] on icon at bounding box center [399, 67] width 1 height 3
click at [398, 67] on icon at bounding box center [398, 67] width 3 height 5
click at [408, 76] on div "Agregar acción" at bounding box center [411, 75] width 33 height 4
click at [408, 76] on button "Conversación marcada como cerrada" at bounding box center [429, 75] width 74 height 11
click at [487, 97] on icon at bounding box center [327, 180] width 924 height 599
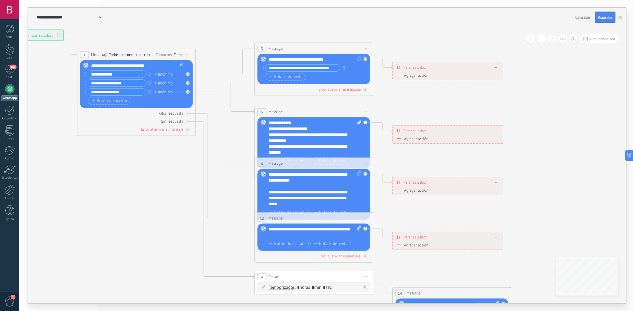
click at [604, 19] on span "Guardar" at bounding box center [605, 17] width 14 height 4
click at [598, 38] on span "Vista previa bot" at bounding box center [602, 38] width 26 height 5
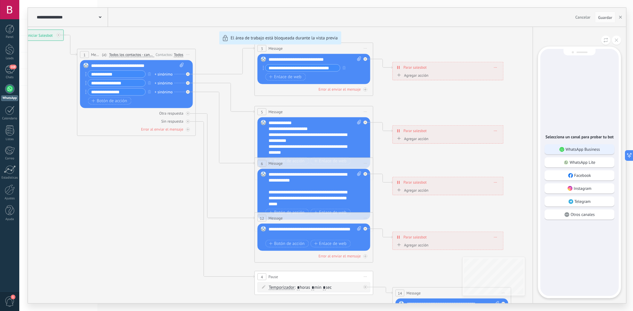
click at [581, 151] on p "WhatsApp Business" at bounding box center [582, 149] width 34 height 5
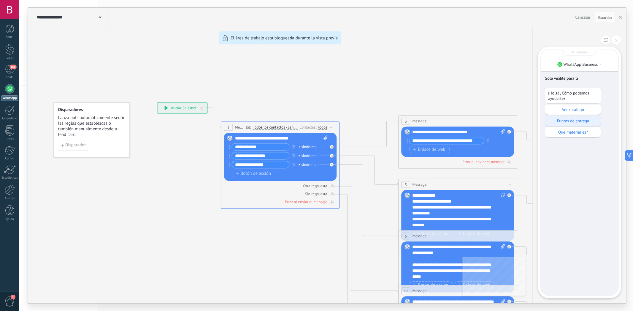
click at [577, 120] on p "Puntos de entrega" at bounding box center [573, 120] width 50 height 5
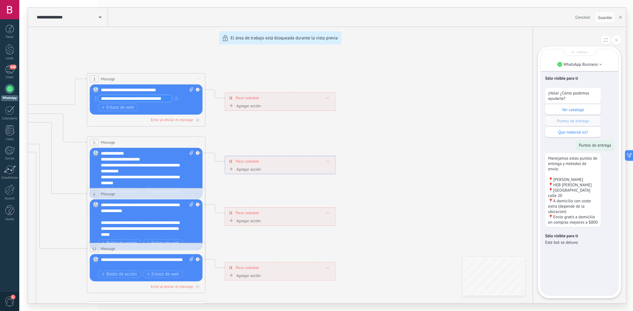
click at [256, 107] on div "**********" at bounding box center [327, 156] width 598 height 296
click at [252, 105] on div "**********" at bounding box center [327, 156] width 598 height 296
click at [245, 107] on div "**********" at bounding box center [327, 156] width 598 height 296
click at [612, 42] on button at bounding box center [616, 40] width 9 height 9
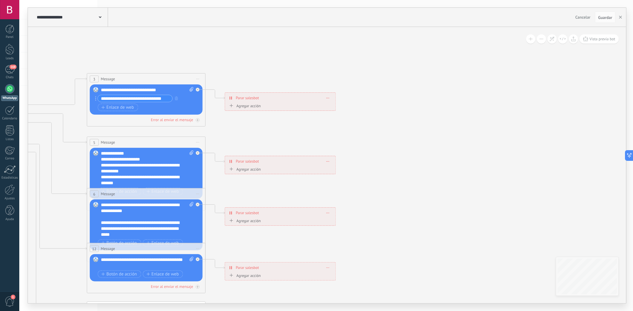
click at [236, 105] on div "Agregar acción" at bounding box center [244, 106] width 33 height 4
click at [236, 105] on button "Conversación marcada como cerrada" at bounding box center [262, 106] width 74 height 11
click at [260, 106] on span "Conversación marcada como cerrada" at bounding box center [261, 107] width 72 height 6
click at [271, 111] on span "Conversación marcada como cerrada" at bounding box center [273, 108] width 69 height 5
click at [271, 111] on button "Conversación marcada como cerrada" at bounding box center [273, 108] width 74 height 11
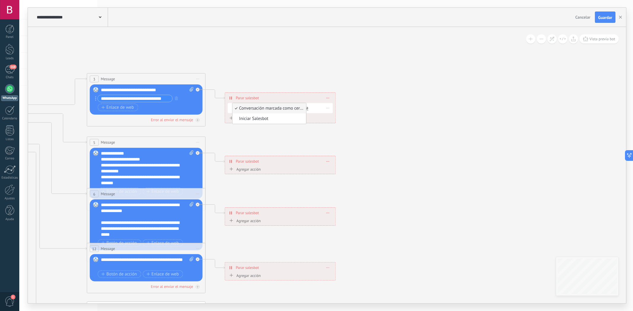
click at [243, 110] on span "Conversación marcada como cerrada" at bounding box center [269, 109] width 72 height 6
click at [246, 110] on span "Conversación marcada como cerrada" at bounding box center [273, 108] width 69 height 5
click at [246, 110] on button "Conversación marcada como cerrada" at bounding box center [273, 108] width 74 height 11
click at [251, 120] on span "Iniciar Salesbot" at bounding box center [269, 119] width 72 height 6
click at [329, 108] on icon at bounding box center [327, 108] width 3 height 1
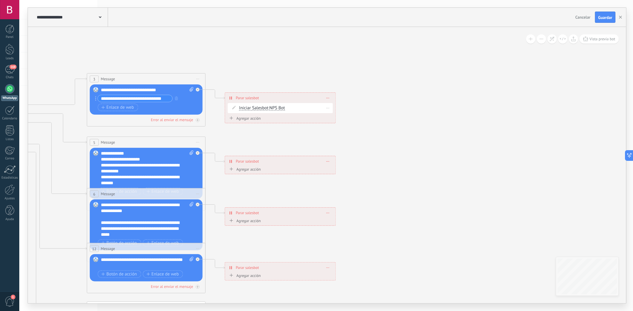
click at [326, 108] on div "Borrar" at bounding box center [327, 108] width 9 height 9
click at [332, 117] on icon at bounding box center [332, 116] width 4 height 4
click at [329, 98] on span at bounding box center [328, 97] width 3 height 3
click at [333, 122] on icon at bounding box center [159, 211] width 924 height 599
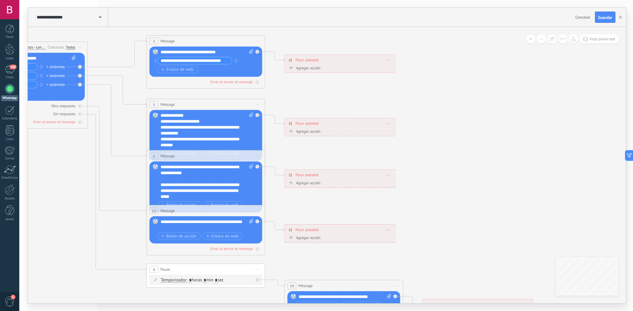
drag, startPoint x: 271, startPoint y: 134, endPoint x: 329, endPoint y: 96, distance: 69.3
click at [329, 96] on icon at bounding box center [219, 173] width 924 height 599
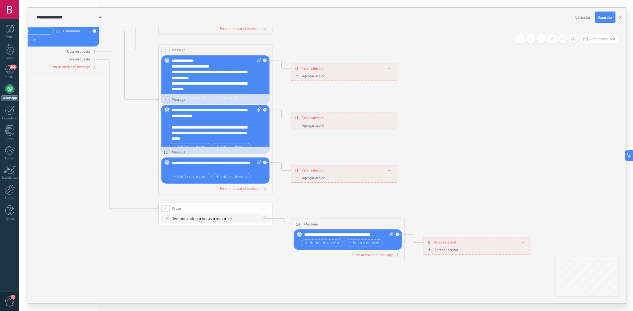
drag, startPoint x: 464, startPoint y: 186, endPoint x: 232, endPoint y: 160, distance: 233.1
click at [464, 182] on icon at bounding box center [228, 116] width 887 height 575
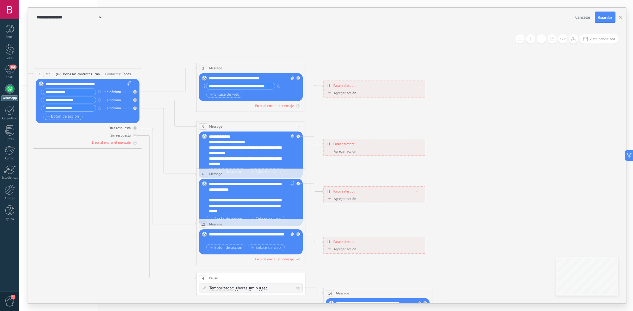
drag, startPoint x: 420, startPoint y: 162, endPoint x: 389, endPoint y: 135, distance: 41.2
click at [453, 229] on icon at bounding box center [263, 190] width 851 height 551
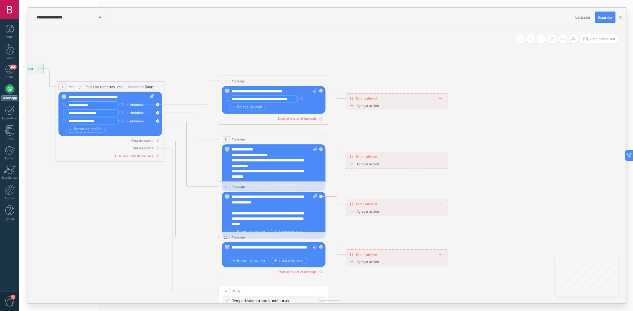
drag, startPoint x: 345, startPoint y: 106, endPoint x: 371, endPoint y: 127, distance: 33.5
click at [371, 127] on icon at bounding box center [286, 202] width 851 height 551
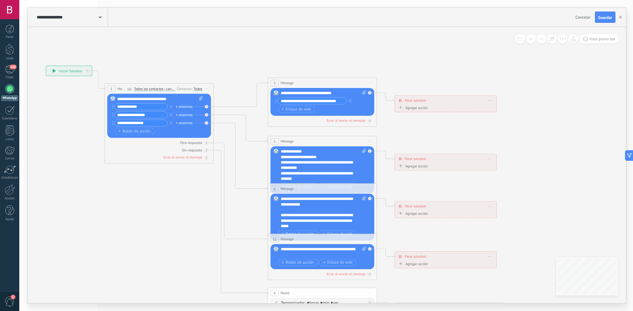
drag, startPoint x: 125, startPoint y: 72, endPoint x: 206, endPoint y: 81, distance: 81.7
click at [224, 72] on icon at bounding box center [335, 204] width 851 height 551
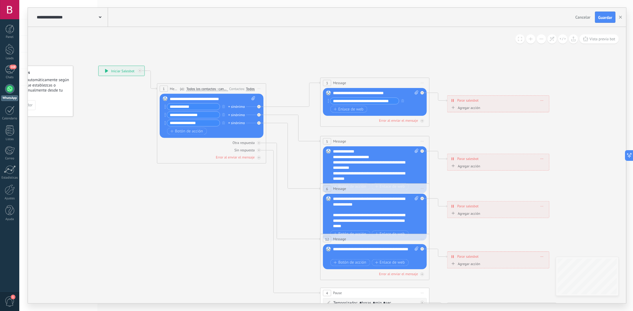
click at [196, 89] on span "Todos los contactos - canales seleccionados" at bounding box center [207, 89] width 42 height 4
click at [196, 89] on button "Todos los contactos - canales seleccionados" at bounding box center [218, 89] width 68 height 10
click at [230, 71] on icon at bounding box center [387, 204] width 851 height 551
click at [248, 89] on div "Todos" at bounding box center [250, 89] width 9 height 4
click at [252, 67] on icon at bounding box center [387, 204] width 851 height 551
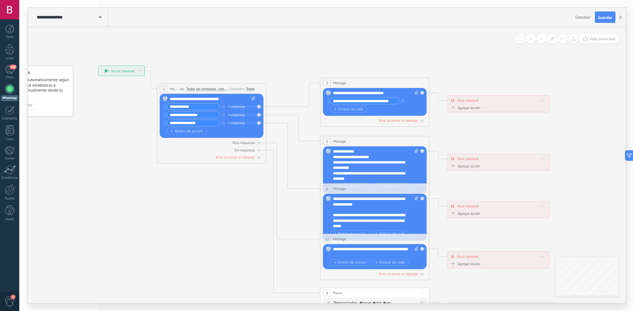
drag, startPoint x: 315, startPoint y: 68, endPoint x: 257, endPoint y: 53, distance: 59.8
click at [257, 53] on icon at bounding box center [387, 204] width 851 height 551
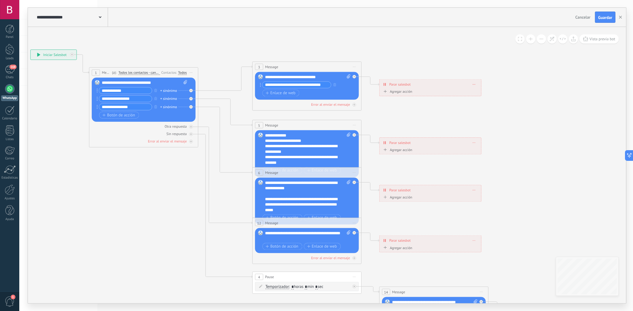
click at [276, 69] on span "Message" at bounding box center [271, 66] width 13 height 5
click at [347, 77] on icon at bounding box center [349, 76] width 4 height 4
click input "Subir" at bounding box center [0, 0] width 0 height 0
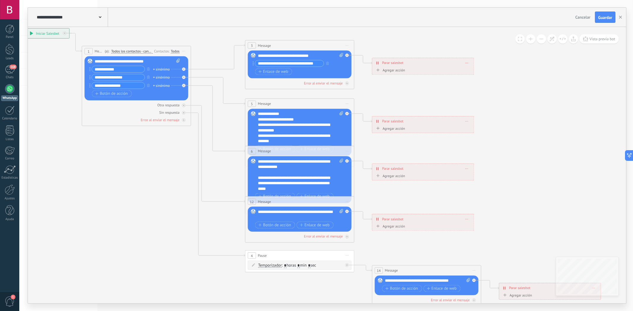
click at [370, 98] on icon at bounding box center [312, 167] width 851 height 551
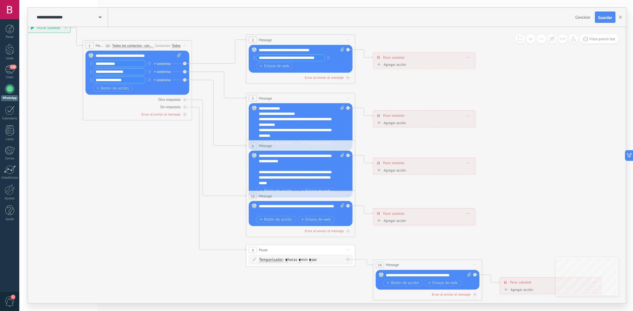
drag, startPoint x: 376, startPoint y: 102, endPoint x: 375, endPoint y: 72, distance: 30.6
click at [375, 72] on icon at bounding box center [313, 161] width 851 height 551
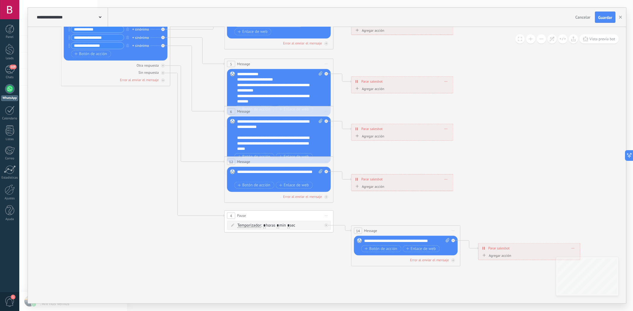
click at [384, 152] on icon at bounding box center [291, 127] width 851 height 551
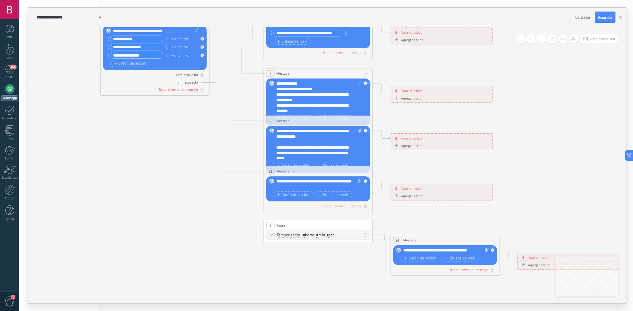
drag, startPoint x: 324, startPoint y: 249, endPoint x: 372, endPoint y: 268, distance: 51.2
click at [373, 268] on icon at bounding box center [330, 136] width 851 height 551
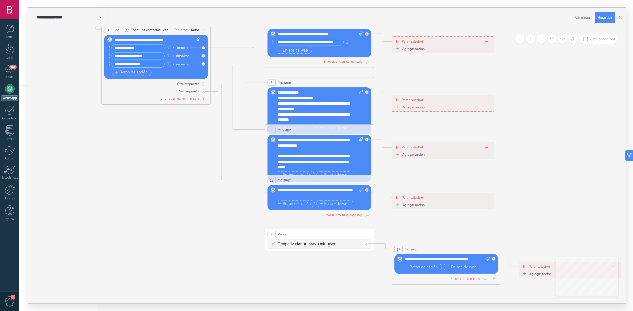
drag, startPoint x: 338, startPoint y: 262, endPoint x: 333, endPoint y: 263, distance: 5.5
click at [338, 264] on icon at bounding box center [332, 145] width 851 height 551
click at [604, 40] on span "Vista previa bot" at bounding box center [602, 38] width 26 height 5
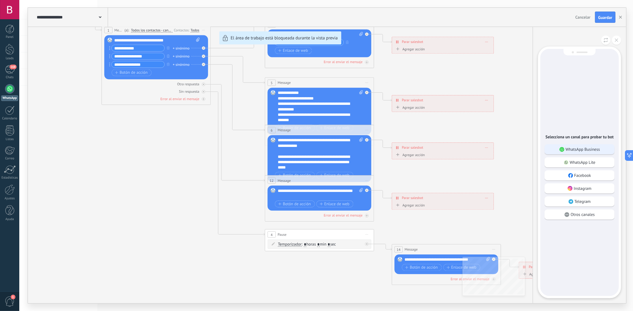
click at [585, 151] on p "WhatsApp Business" at bounding box center [582, 149] width 34 height 5
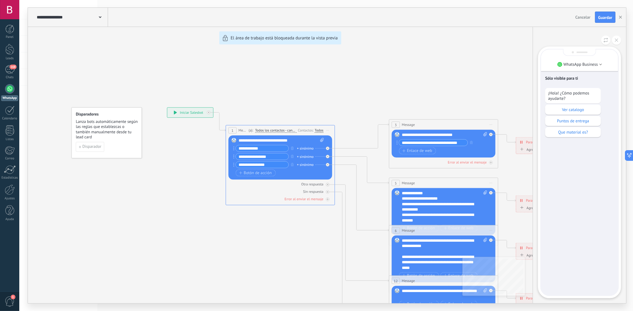
drag, startPoint x: 391, startPoint y: 147, endPoint x: 346, endPoint y: 142, distance: 44.8
click at [346, 143] on div "**********" at bounding box center [327, 156] width 598 height 296
drag, startPoint x: 328, startPoint y: 110, endPoint x: 251, endPoint y: 96, distance: 78.4
click at [251, 96] on div "**********" at bounding box center [327, 156] width 598 height 296
click at [325, 97] on div "**********" at bounding box center [327, 156] width 598 height 296
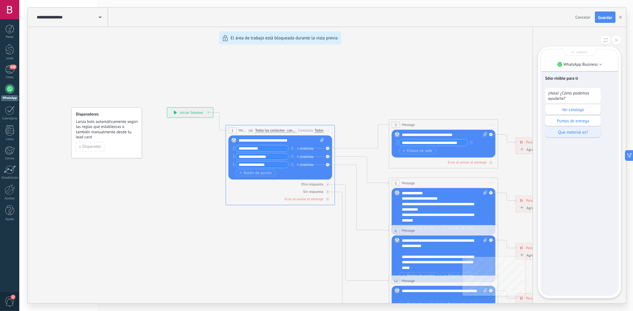
click at [579, 131] on p "Que material es?" at bounding box center [573, 132] width 50 height 5
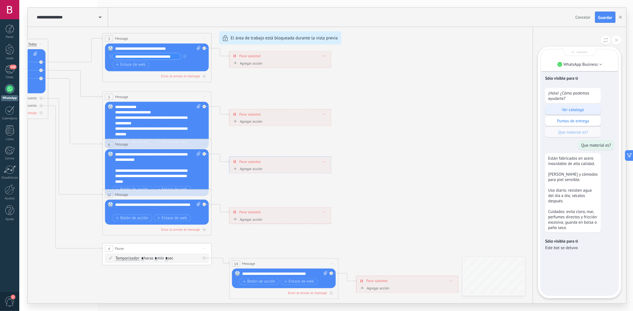
click at [573, 112] on div "Ver catalogo" at bounding box center [573, 110] width 56 height 10
click at [567, 121] on p "Puntos de entrega" at bounding box center [573, 120] width 50 height 5
drag, startPoint x: 372, startPoint y: 143, endPoint x: 334, endPoint y: 121, distance: 43.6
click at [391, 169] on div "**********" at bounding box center [327, 156] width 598 height 296
click at [618, 40] on icon at bounding box center [616, 40] width 3 height 3
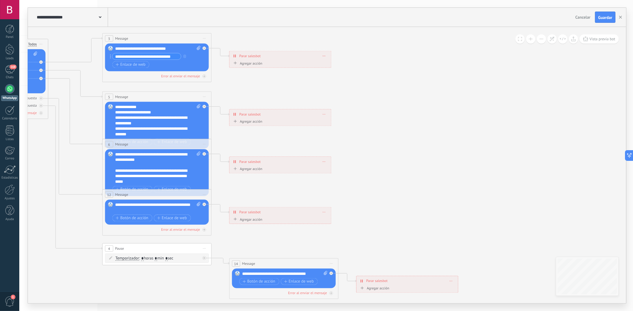
click at [252, 58] on span "Parar salesbot" at bounding box center [249, 55] width 21 height 5
click at [254, 63] on div "Agregar acción" at bounding box center [247, 63] width 30 height 4
click at [254, 63] on button "Conversación marcada como cerrada" at bounding box center [263, 63] width 68 height 10
click at [260, 75] on span "Iniciar Salesbot" at bounding box center [263, 72] width 66 height 5
drag, startPoint x: 298, startPoint y: 65, endPoint x: 275, endPoint y: 65, distance: 23.1
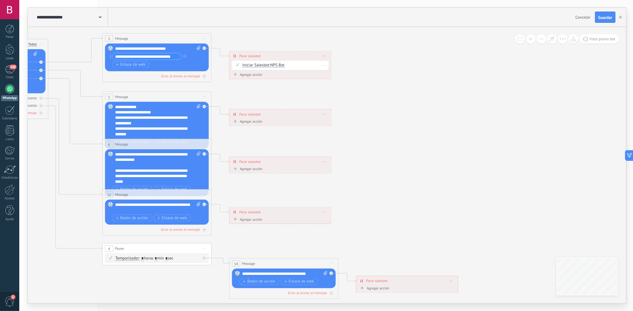
click at [298, 65] on div "Iniciar Salesbot Conversación marcada como cerrada Iniciar Salesbot Iniciar Sal…" at bounding box center [284, 65] width 85 height 5
click at [274, 66] on span "NPS Bot" at bounding box center [277, 65] width 14 height 5
click at [275, 66] on span "NPS Bot" at bounding box center [297, 65] width 66 height 5
click at [262, 66] on span "Iniciar Salesbot" at bounding box center [255, 65] width 27 height 4
click at [262, 66] on button "Iniciar Salesbot" at bounding box center [274, 66] width 68 height 10
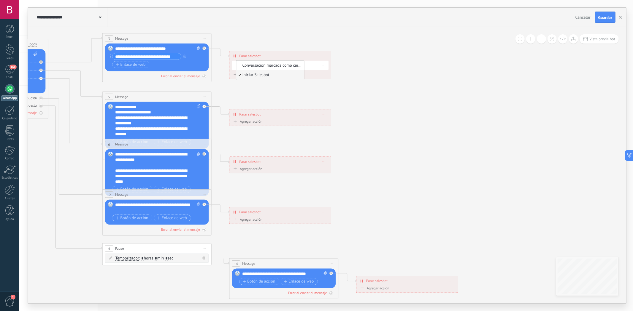
click at [271, 75] on span "Iniciar Salesbot" at bounding box center [269, 74] width 66 height 5
click at [282, 66] on span "NPS Bot" at bounding box center [277, 65] width 14 height 5
drag, startPoint x: 298, startPoint y: 66, endPoint x: 316, endPoint y: 66, distance: 17.8
click at [300, 66] on span "NPS Bot" at bounding box center [297, 65] width 66 height 5
click at [320, 66] on span "NPS Bot" at bounding box center [297, 65] width 66 height 5
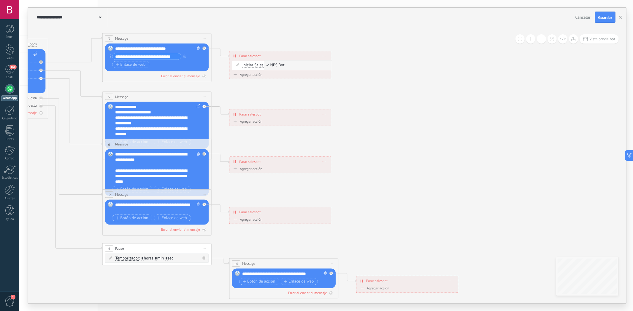
click at [346, 66] on icon at bounding box center [169, 160] width 851 height 551
click at [325, 67] on div at bounding box center [324, 65] width 9 height 8
click at [332, 74] on div "Borrar" at bounding box center [334, 72] width 24 height 9
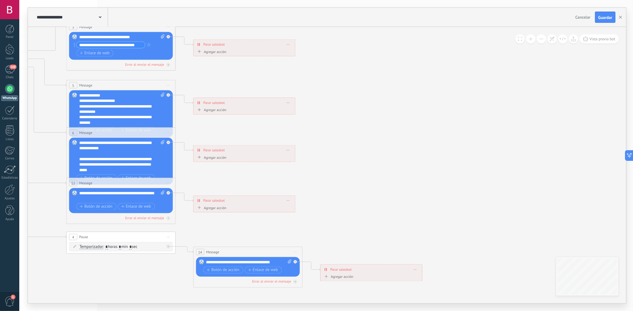
drag, startPoint x: 383, startPoint y: 117, endPoint x: 491, endPoint y: 47, distance: 128.5
click at [346, 97] on icon at bounding box center [133, 148] width 851 height 551
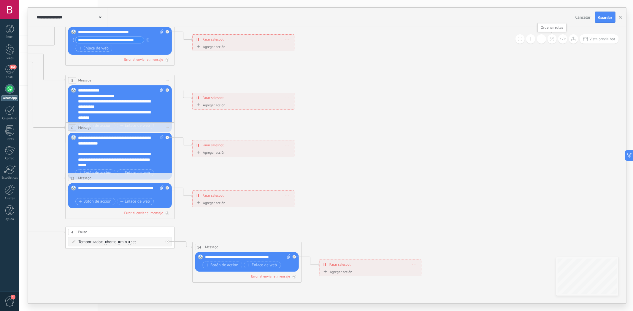
click at [553, 40] on icon at bounding box center [551, 38] width 5 height 5
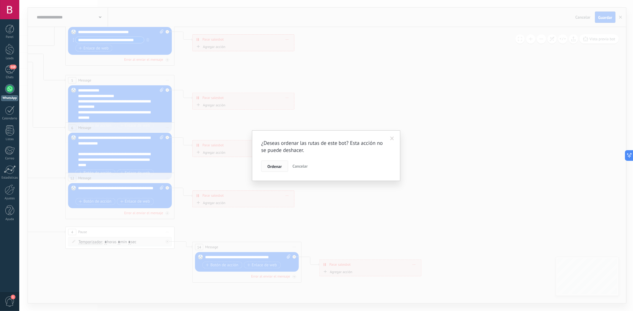
click at [277, 166] on span "Ordenar" at bounding box center [274, 167] width 14 height 4
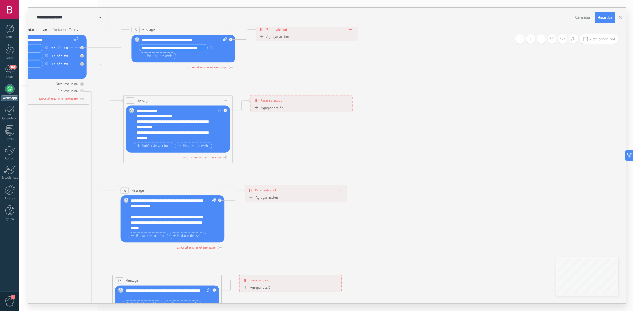
drag, startPoint x: 237, startPoint y: 133, endPoint x: 363, endPoint y: 164, distance: 129.9
click at [363, 164] on icon at bounding box center [192, 204] width 825 height 633
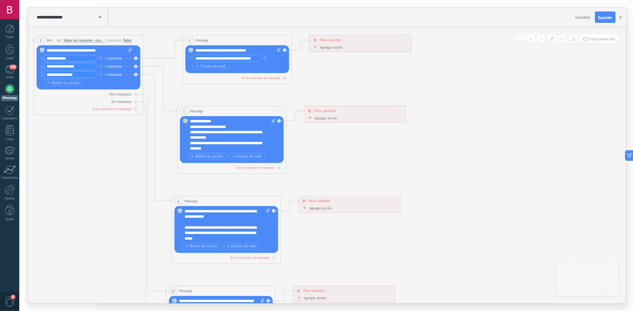
click at [541, 39] on button at bounding box center [541, 38] width 9 height 9
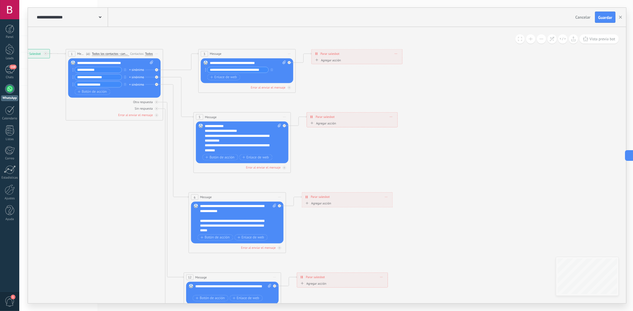
click at [529, 39] on button at bounding box center [530, 38] width 9 height 9
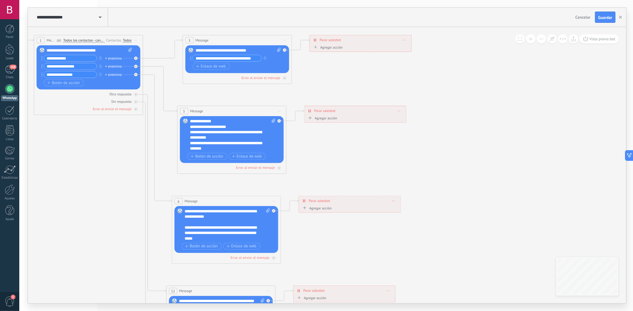
click at [537, 40] on button at bounding box center [541, 38] width 9 height 9
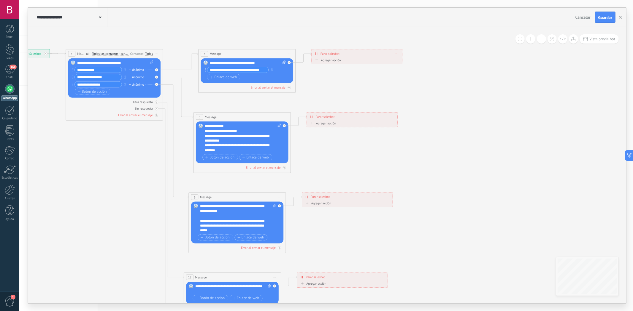
click at [519, 40] on span at bounding box center [520, 39] width 4 height 4
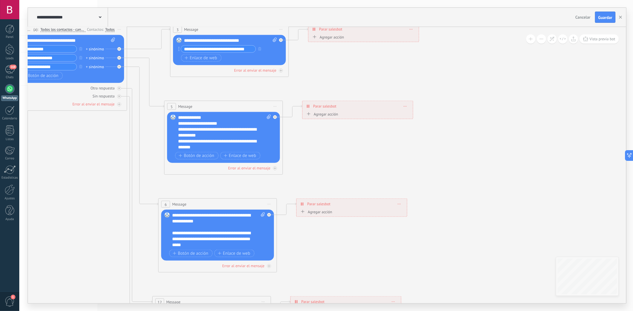
click at [544, 42] on div "Vista previa bot" at bounding box center [571, 38] width 94 height 9
click at [543, 42] on button at bounding box center [541, 38] width 9 height 9
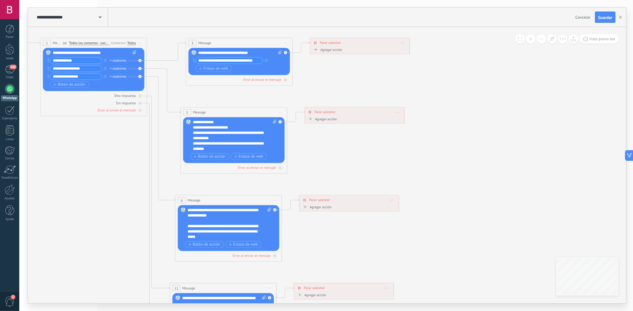
click at [543, 42] on button at bounding box center [541, 38] width 9 height 9
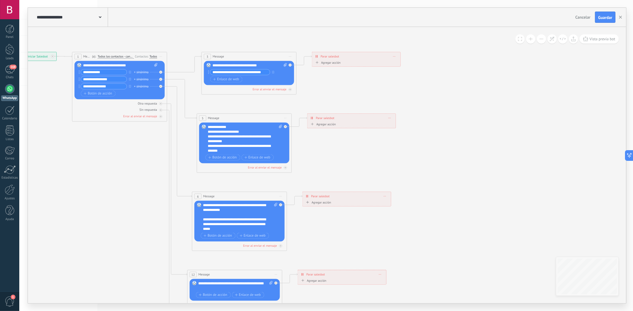
click at [543, 42] on button at bounding box center [541, 38] width 9 height 9
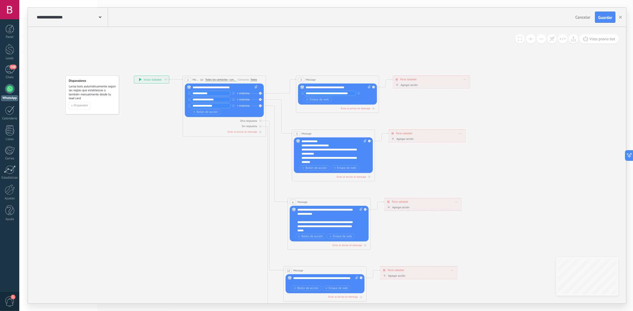
drag, startPoint x: 138, startPoint y: 206, endPoint x: 180, endPoint y: 182, distance: 49.4
click at [216, 217] on icon at bounding box center [344, 213] width 628 height 482
click at [83, 106] on span "Disparador" at bounding box center [81, 105] width 15 height 3
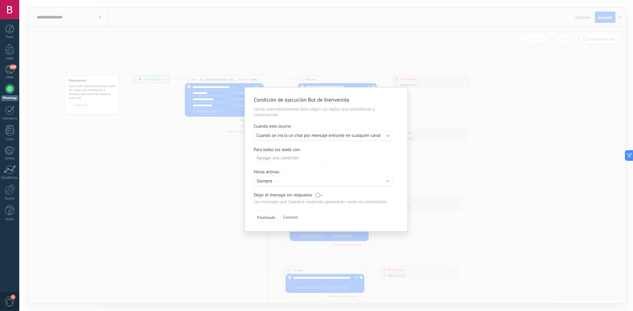
click at [335, 139] on span "Cuando se inicia un chat por mensaje entrante en cualquier canal" at bounding box center [318, 136] width 124 height 6
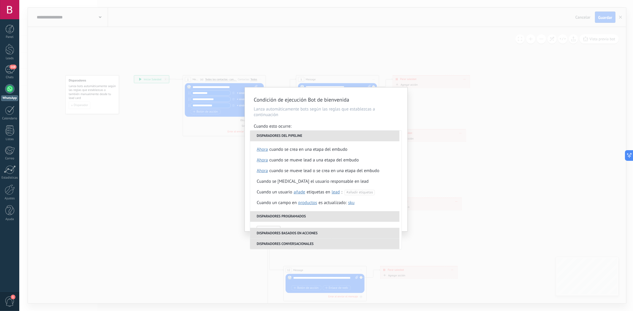
click at [330, 138] on li "Disparadores del pipeline" at bounding box center [324, 136] width 149 height 11
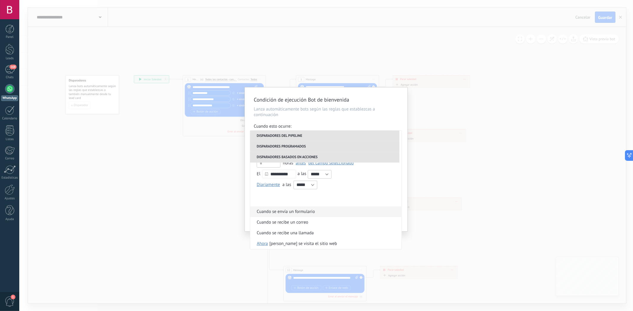
scroll to position [150, 0]
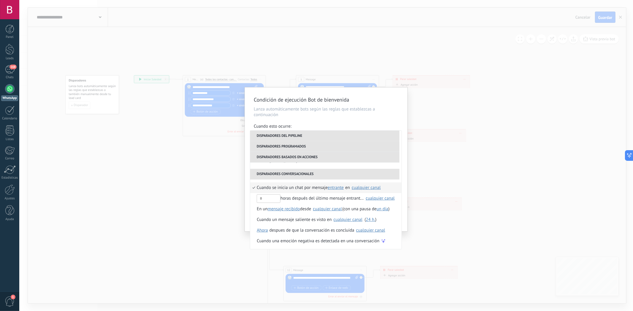
click at [457, 208] on div "Condición de ejecución Bot de bienvenida Lanza automáticamente bots según las r…" at bounding box center [325, 155] width 613 height 311
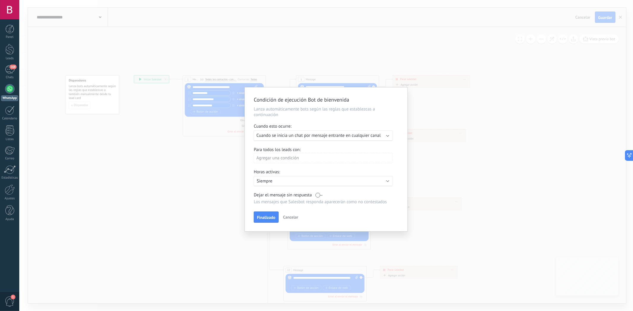
click at [297, 159] on div "Agregar una condición" at bounding box center [323, 158] width 139 height 10
click at [328, 178] on div at bounding box center [326, 160] width 163 height 147
click at [292, 219] on span "Cancelar" at bounding box center [290, 217] width 15 height 5
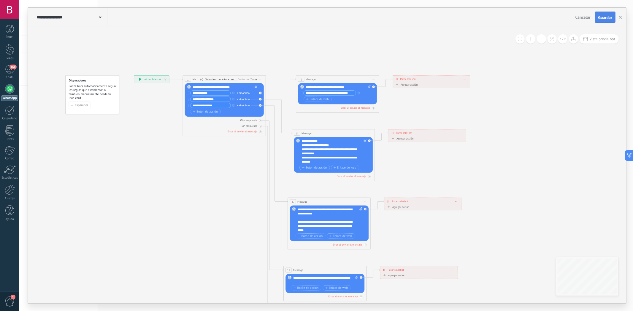
click at [602, 17] on span "Guardar" at bounding box center [605, 17] width 14 height 4
click at [84, 13] on div "**********" at bounding box center [71, 17] width 73 height 19
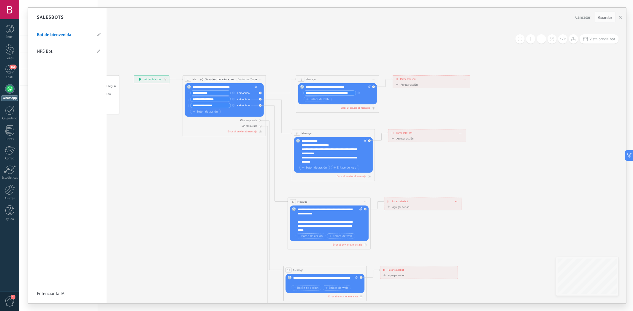
click at [154, 43] on div at bounding box center [327, 156] width 598 height 296
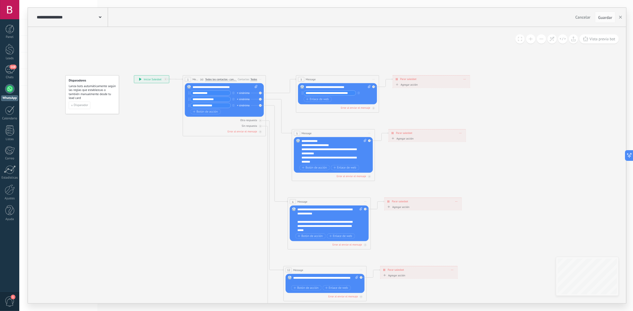
click at [79, 22] on div "**********" at bounding box center [71, 17] width 73 height 19
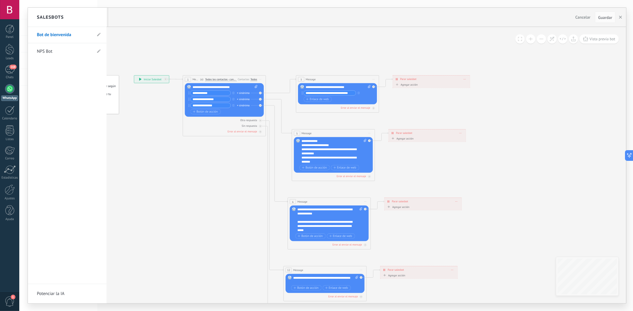
click at [164, 47] on div at bounding box center [327, 156] width 598 height 296
